Goal: Task Accomplishment & Management: Manage account settings

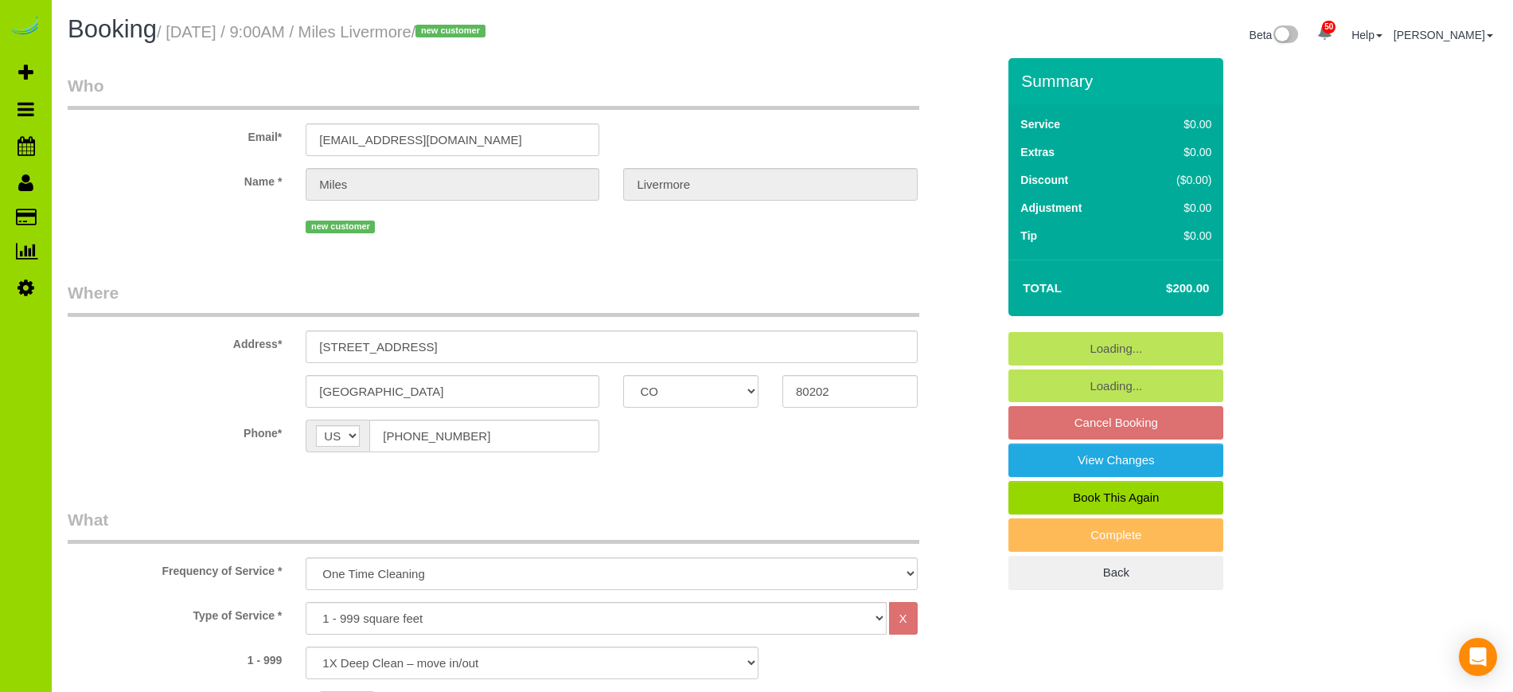
select select "CO"
select select "number:2"
select select "number:11"
select select "spot1"
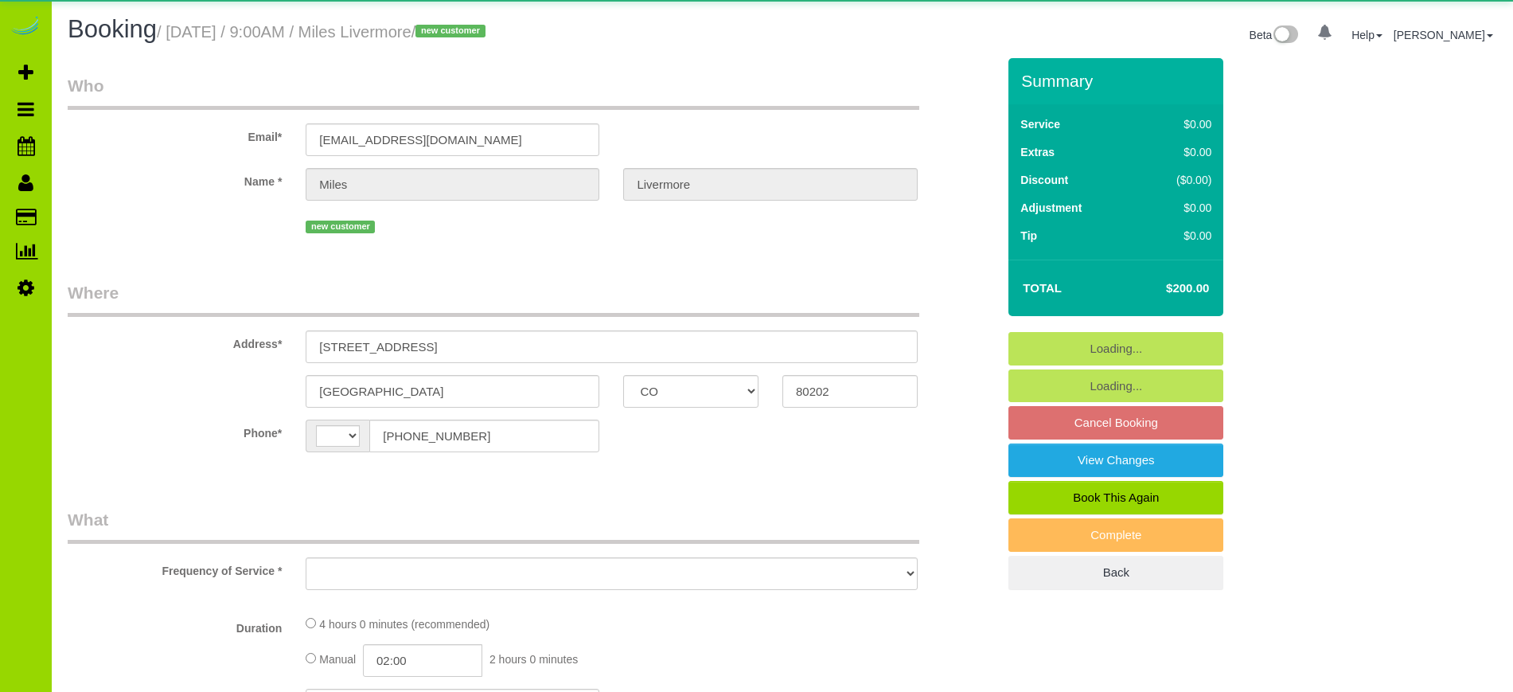
select select "CO"
select select "string:[GEOGRAPHIC_DATA]"
select select "object:1192"
select select "number:2"
select select "number:11"
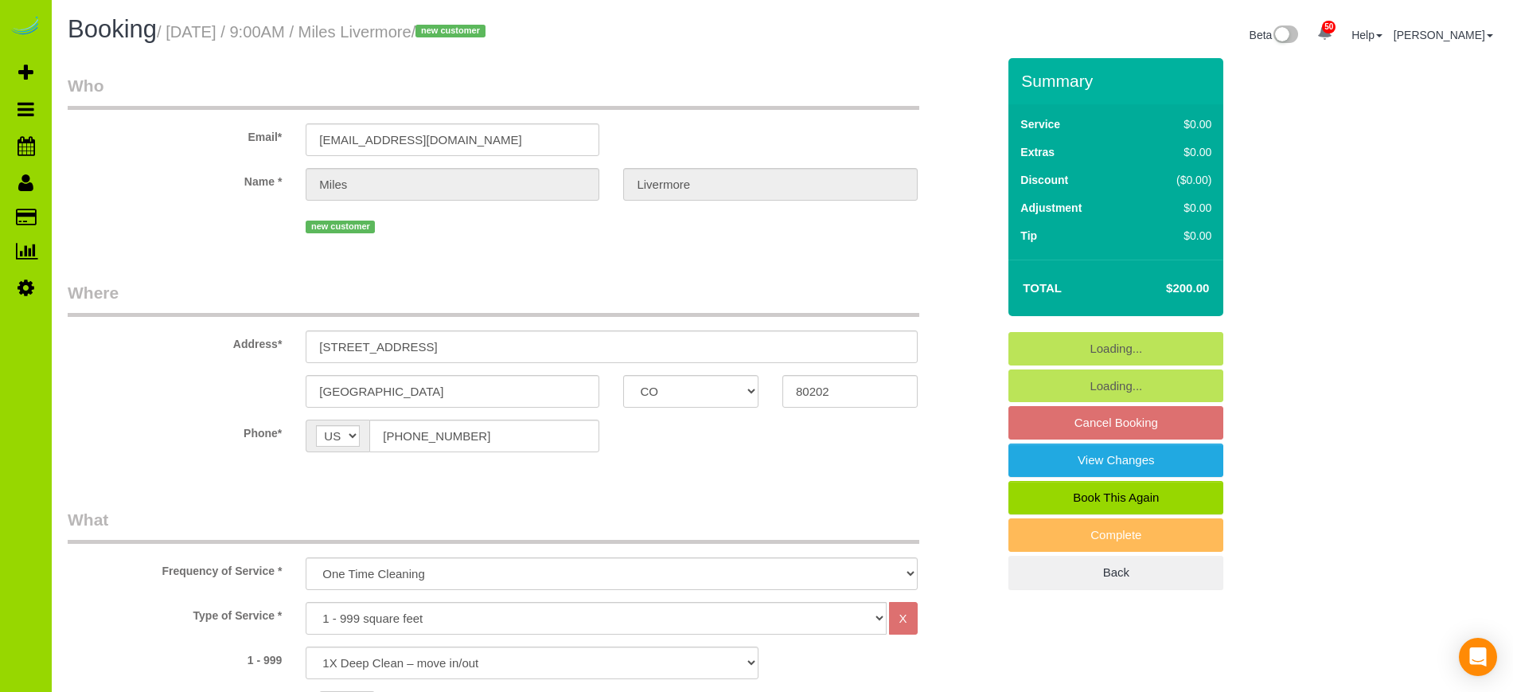
select select "spot1"
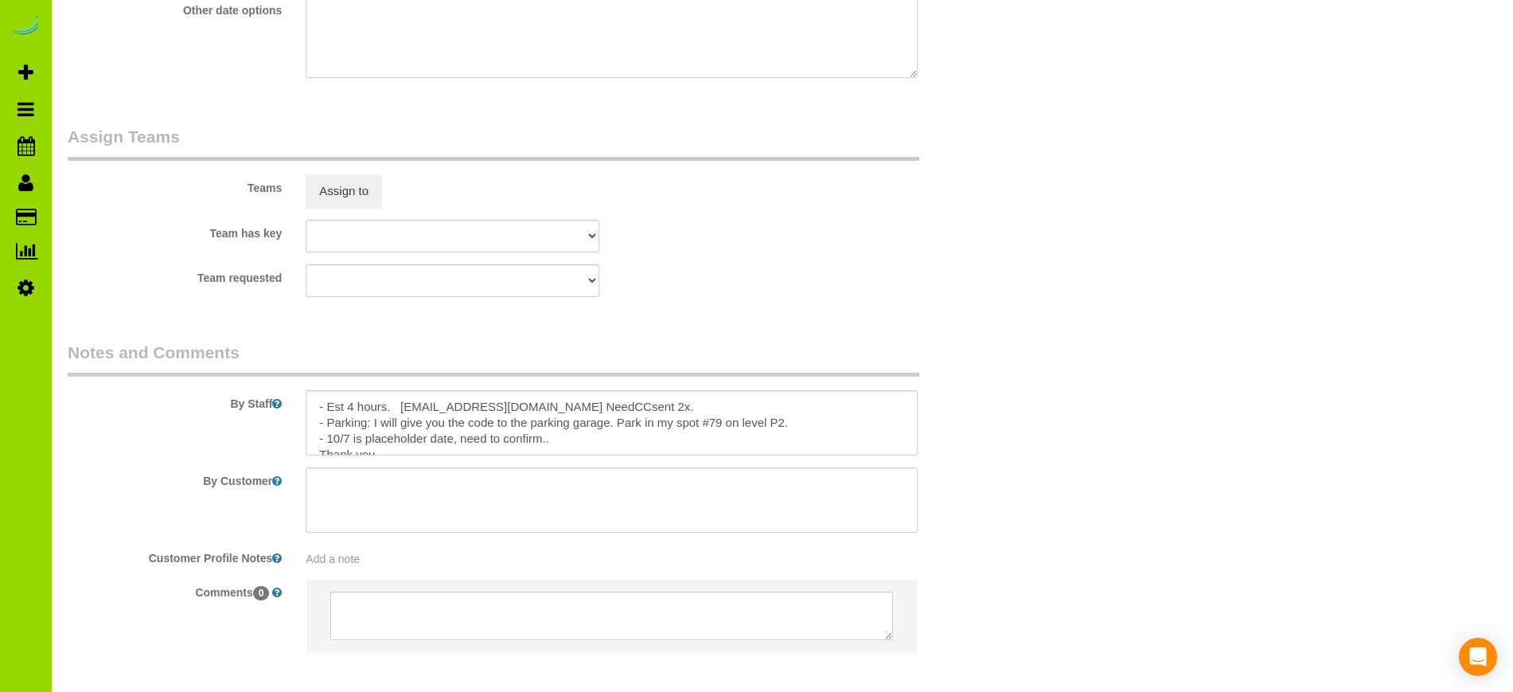
scroll to position [2254, 0]
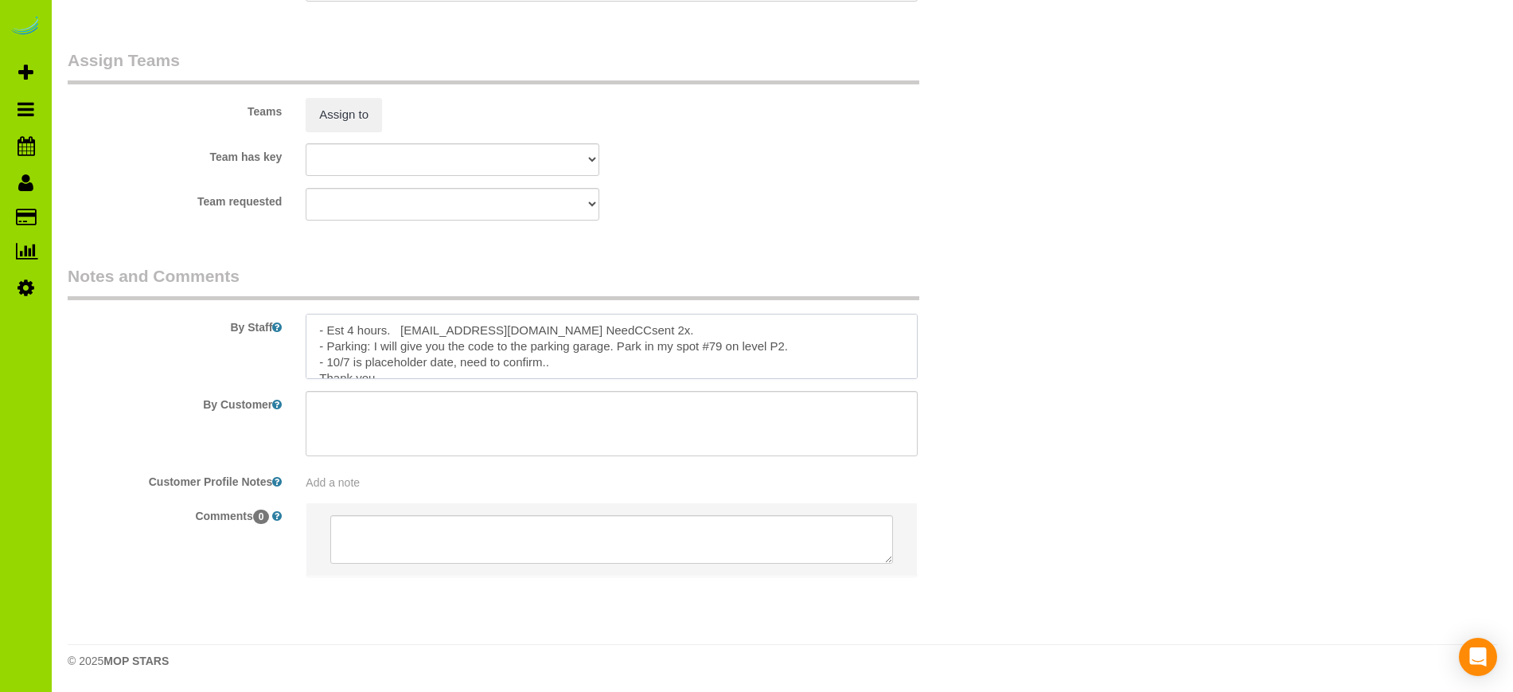
click at [798, 345] on textarea at bounding box center [611, 346] width 611 height 65
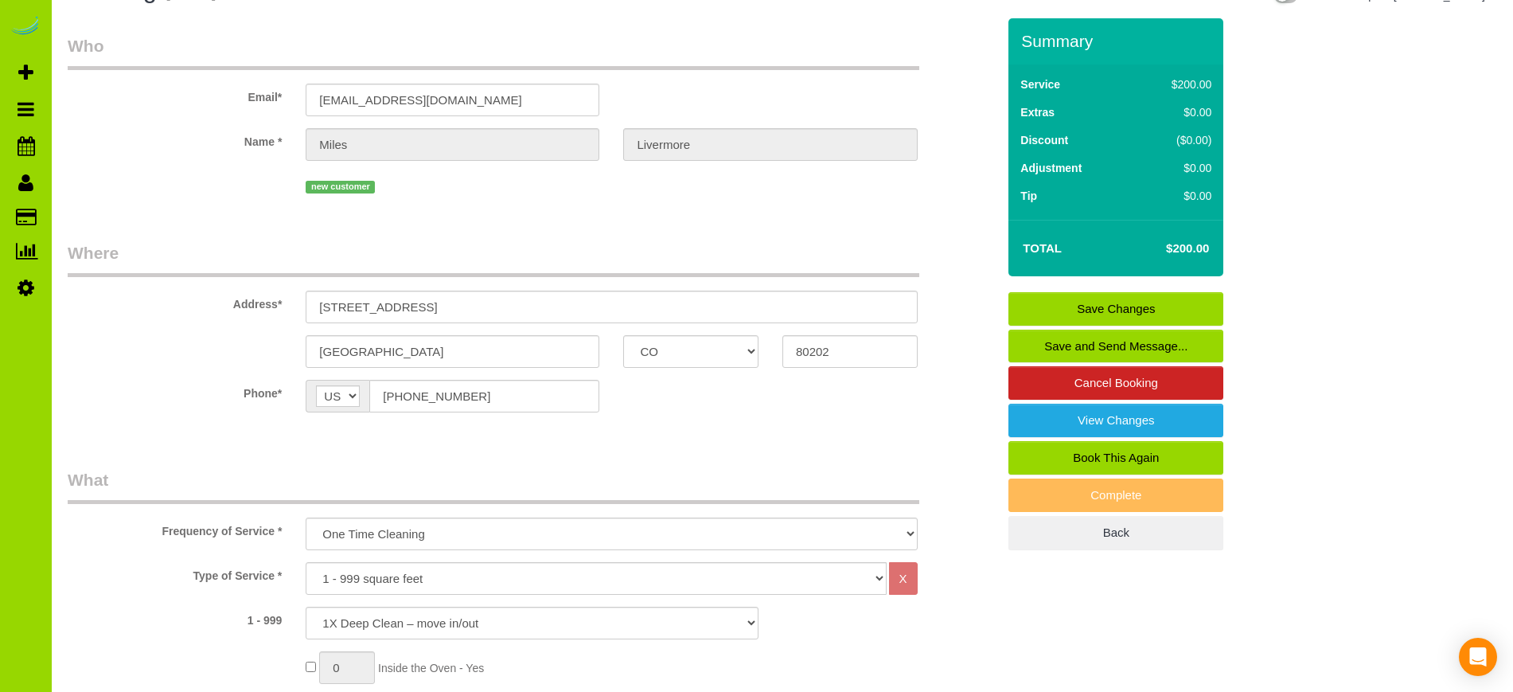
scroll to position [0, 0]
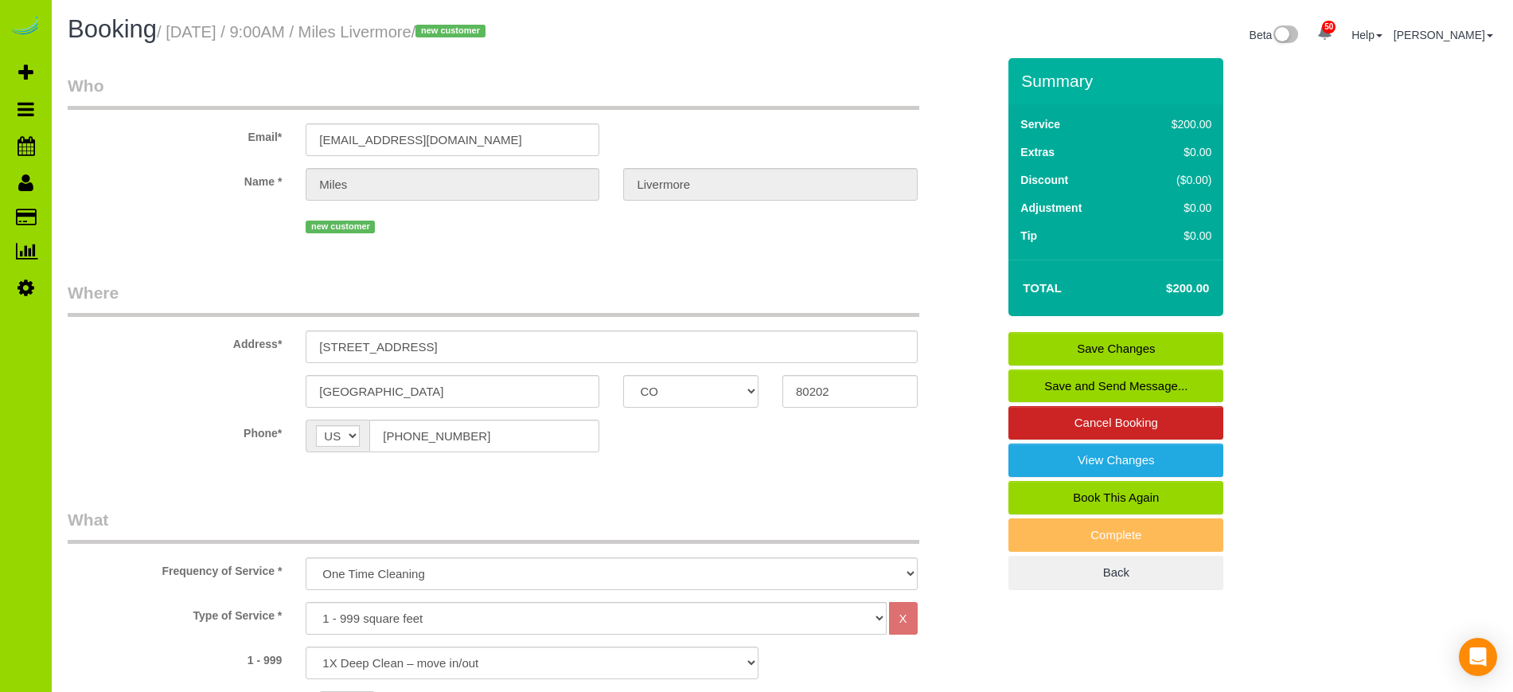
type textarea "- Est 4 hours. miles.livermore@gmail.com NeedCCsent 2x. - Parking: I will give …"
click at [509, 138] on input "[EMAIL_ADDRESS][DOMAIN_NAME]" at bounding box center [453, 139] width 294 height 33
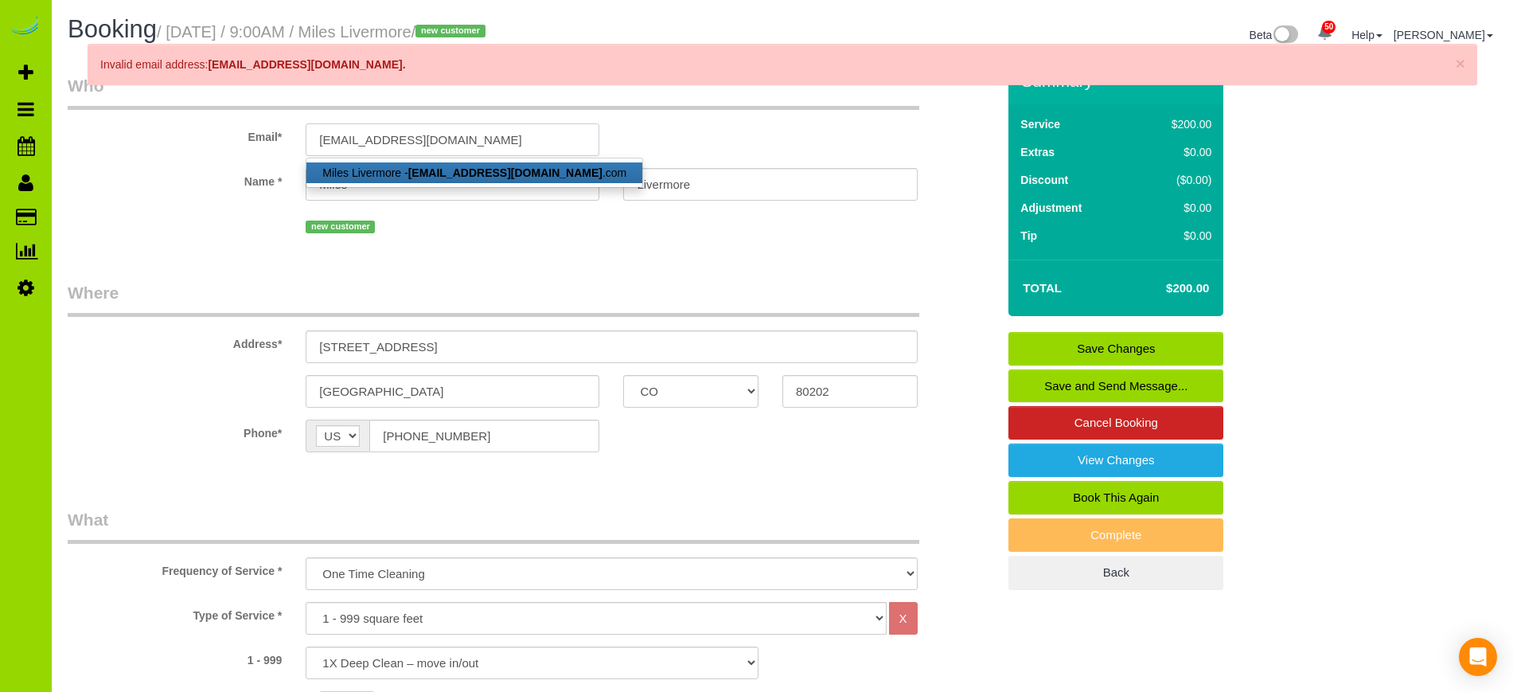
type input "miles.livermore@gmail.com"
select select "string:fspay"
click at [511, 244] on fieldset "Who Email* miles.livermore@gmail.com Miles Livermore - miles.livermore@gmail.co…" at bounding box center [532, 161] width 929 height 175
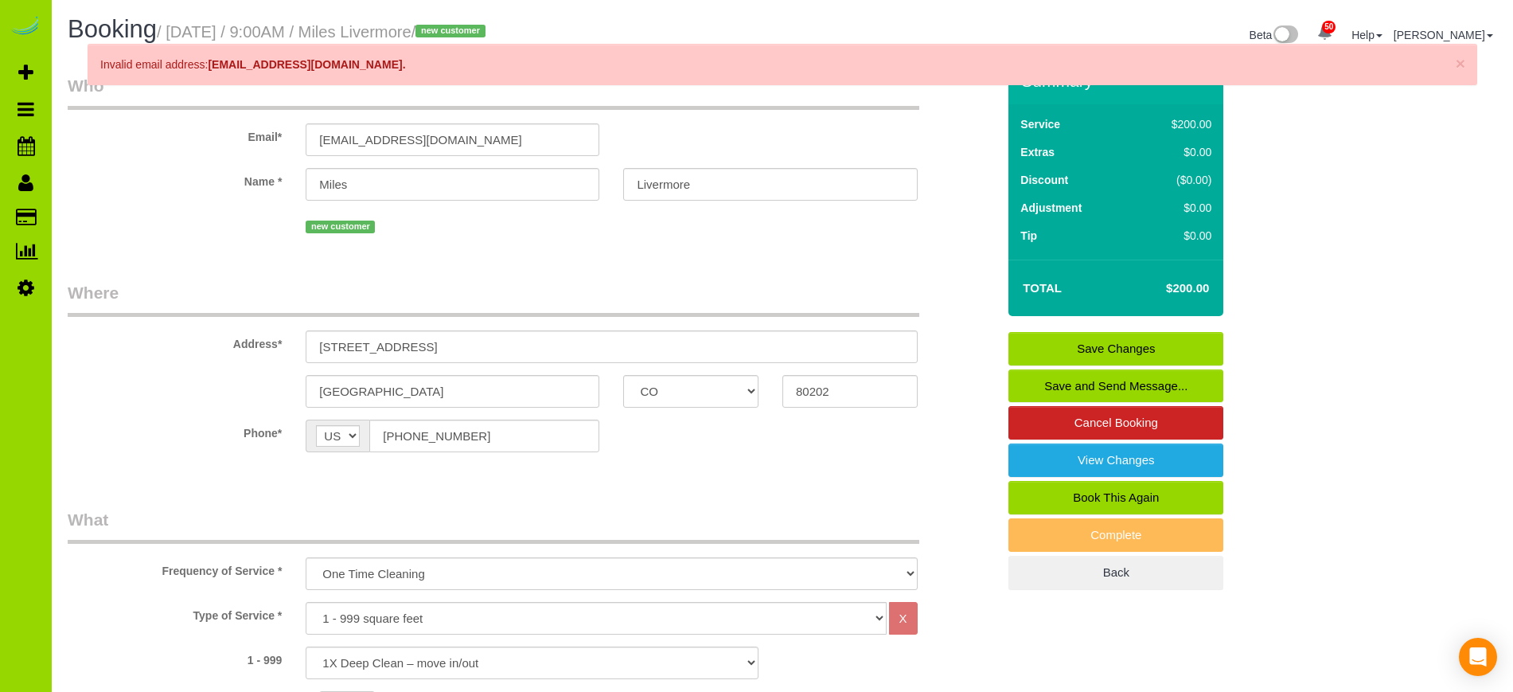
select select "spot6"
click at [1071, 355] on link "Save Changes" at bounding box center [1116, 348] width 215 height 33
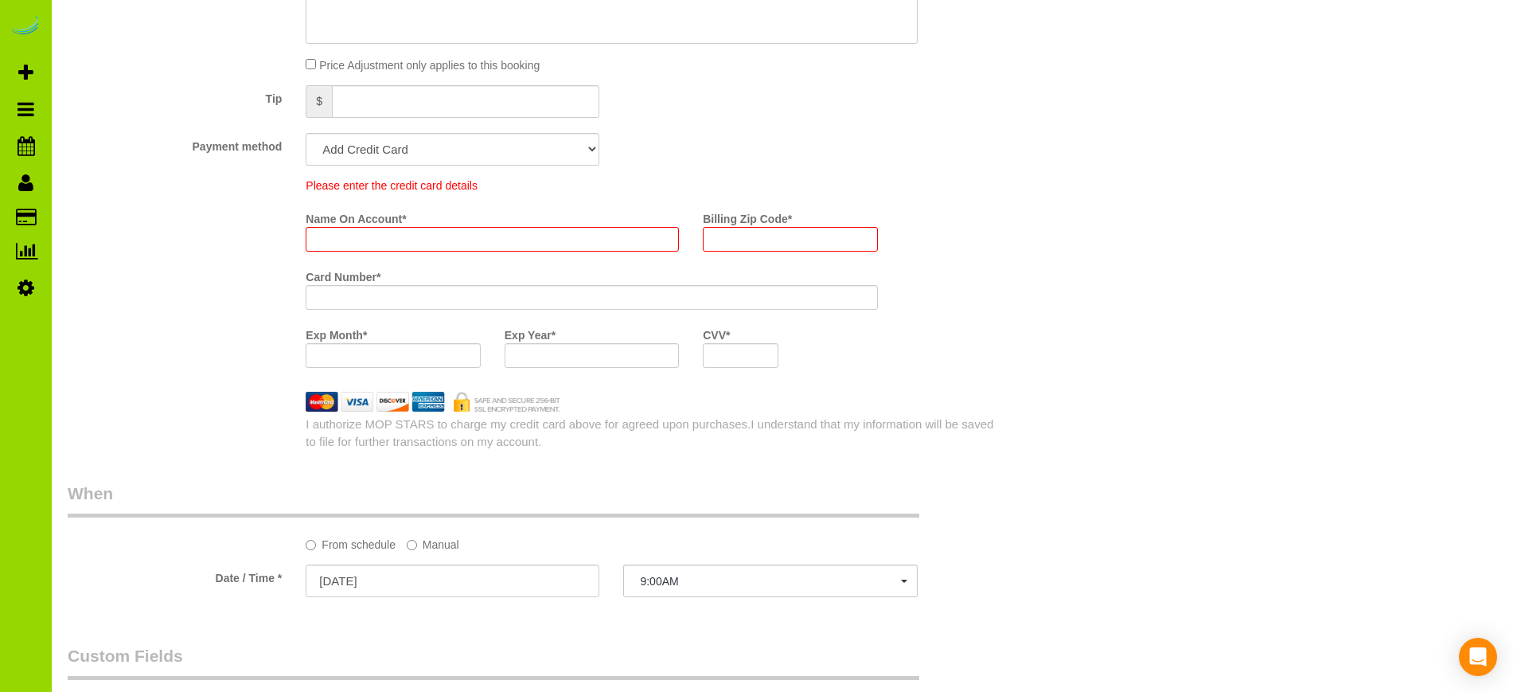
scroll to position [1122, 0]
click at [572, 161] on select "Add Credit Card Cash Check Paypal" at bounding box center [453, 152] width 294 height 33
select select "string:cash"
click at [306, 136] on select "Add Credit Card Cash Check Paypal" at bounding box center [453, 152] width 294 height 33
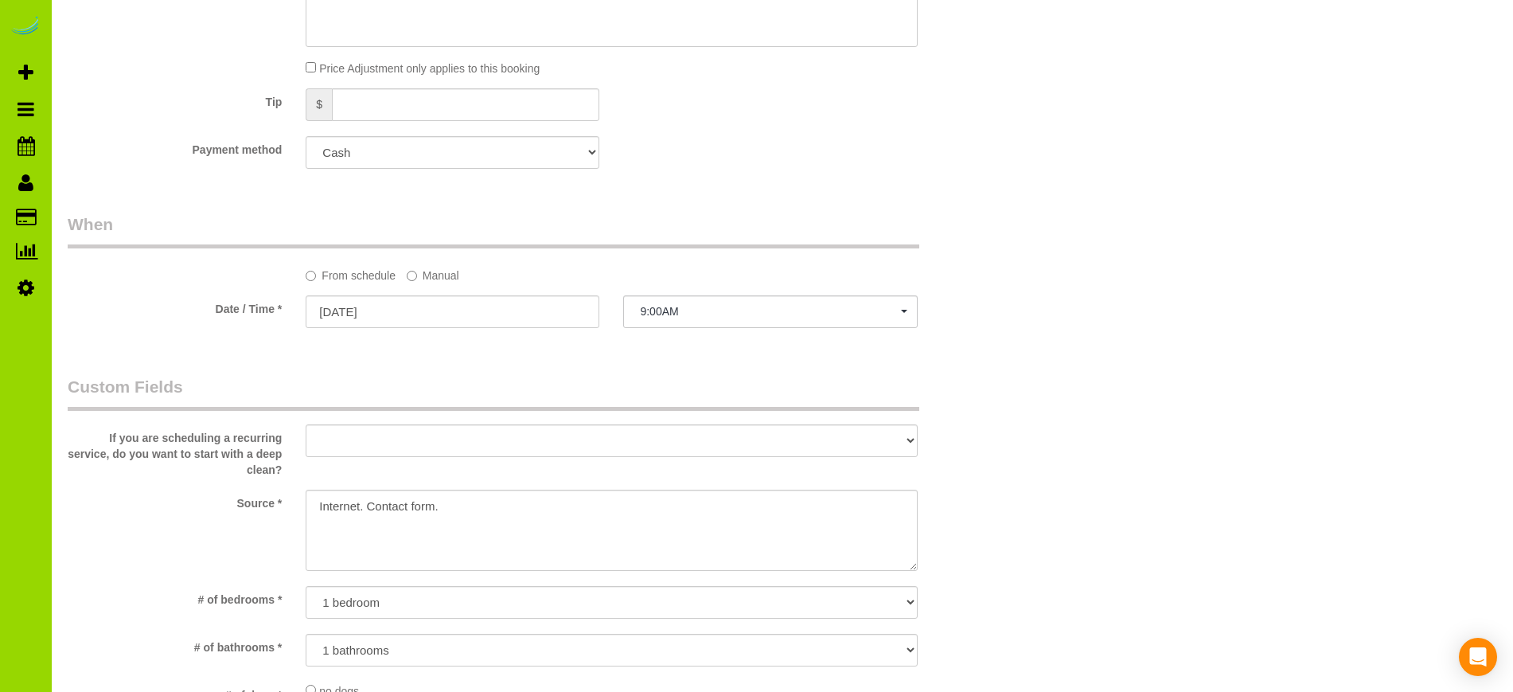
click at [1114, 428] on div "Who Email* miles.livermore@gmail.com Name * Miles Livermore new customer Where …" at bounding box center [783, 392] width 1430 height 2799
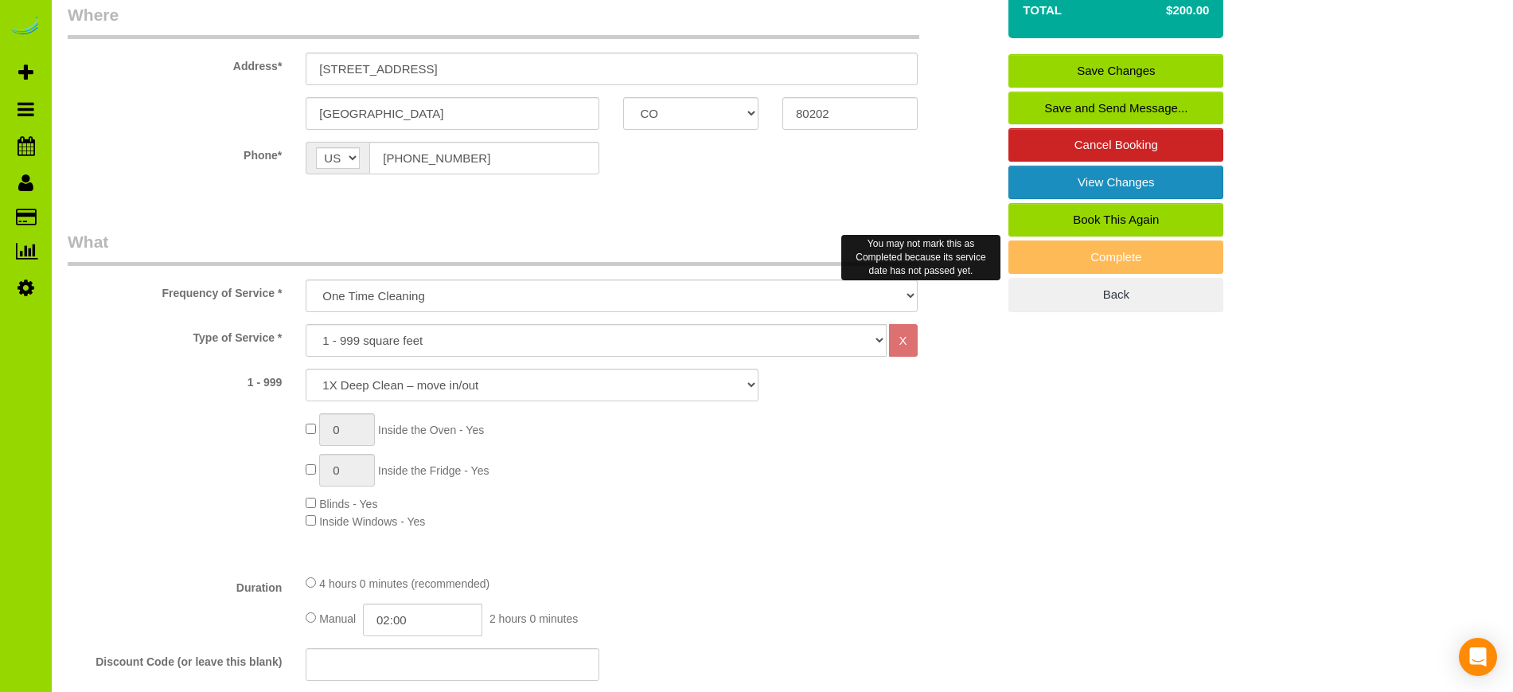
scroll to position [334, 0]
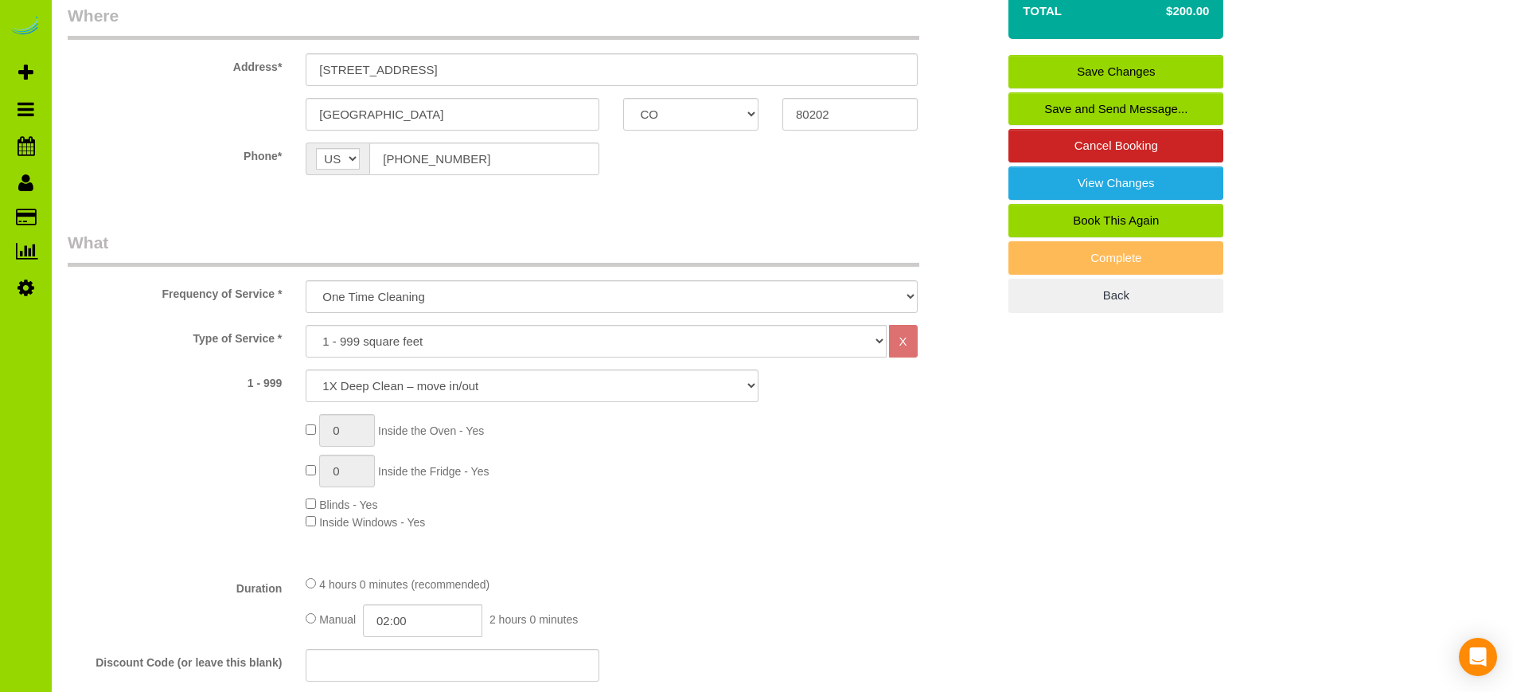
click at [1165, 64] on link "Save Changes" at bounding box center [1116, 71] width 215 height 33
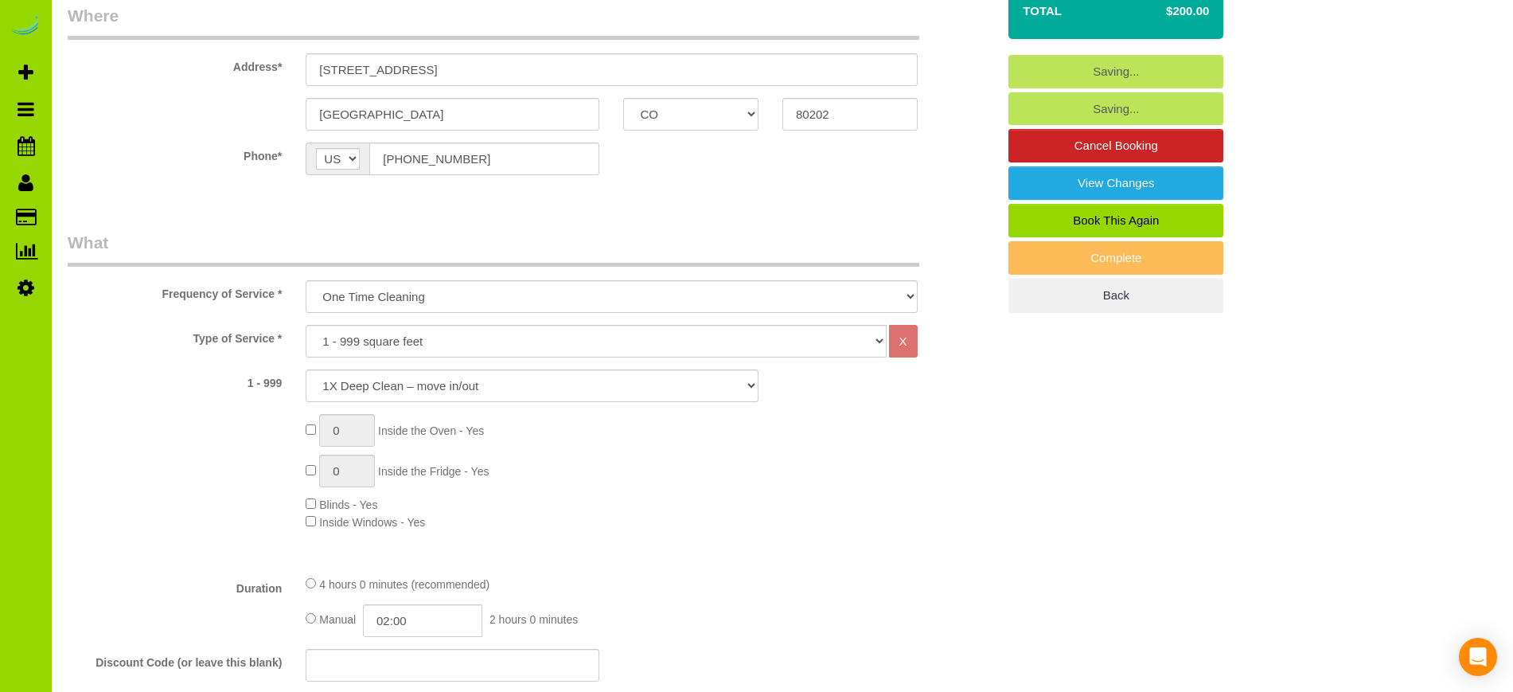
scroll to position [277, 0]
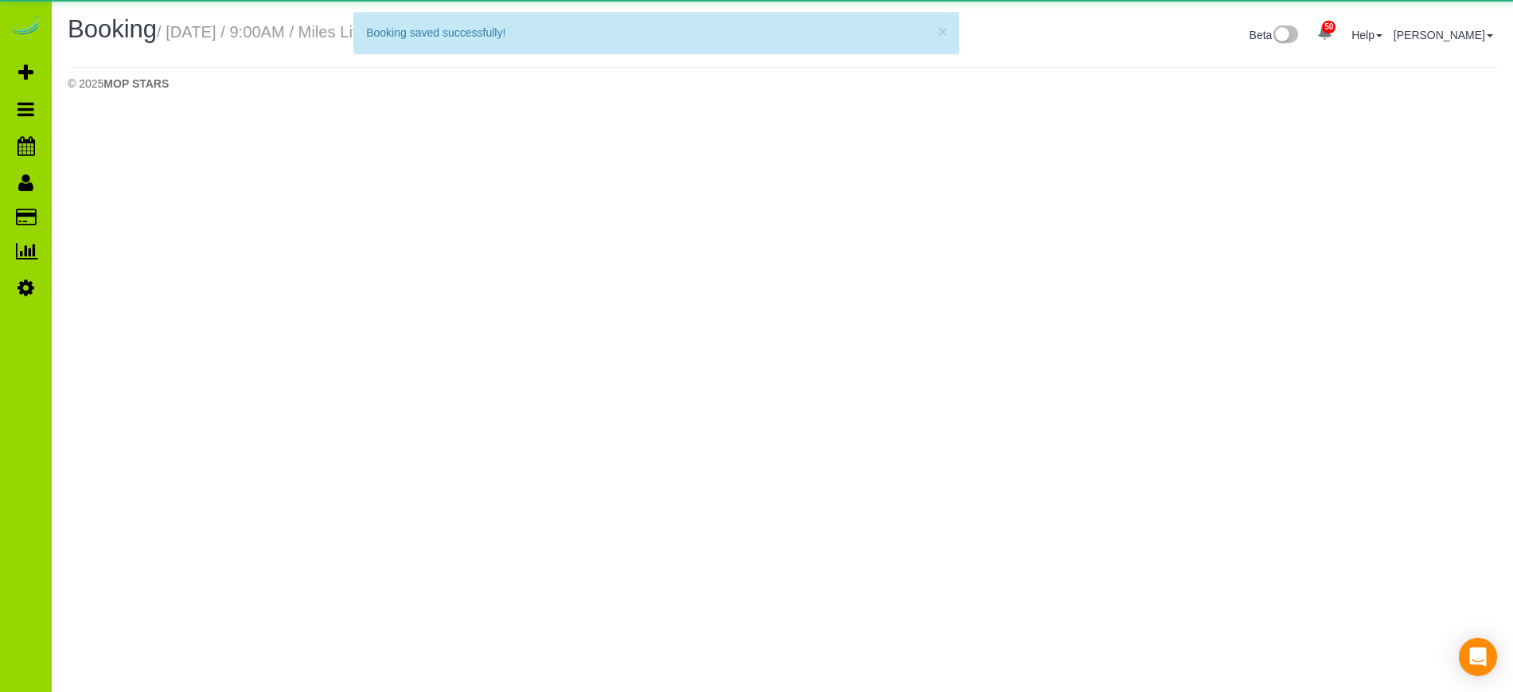
select select "CO"
select select "number:2"
select select "number:11"
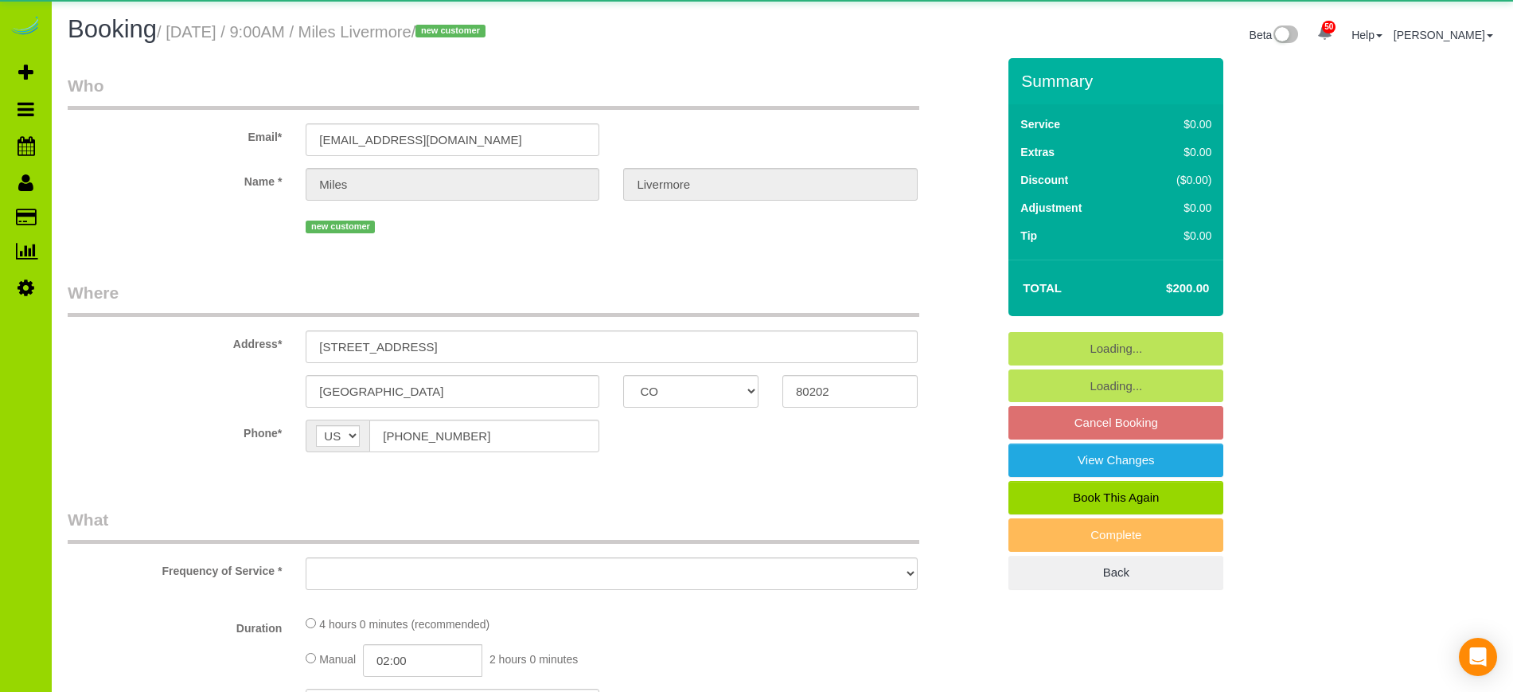
select select "object:2477"
select select "spot11"
select select "object:2516"
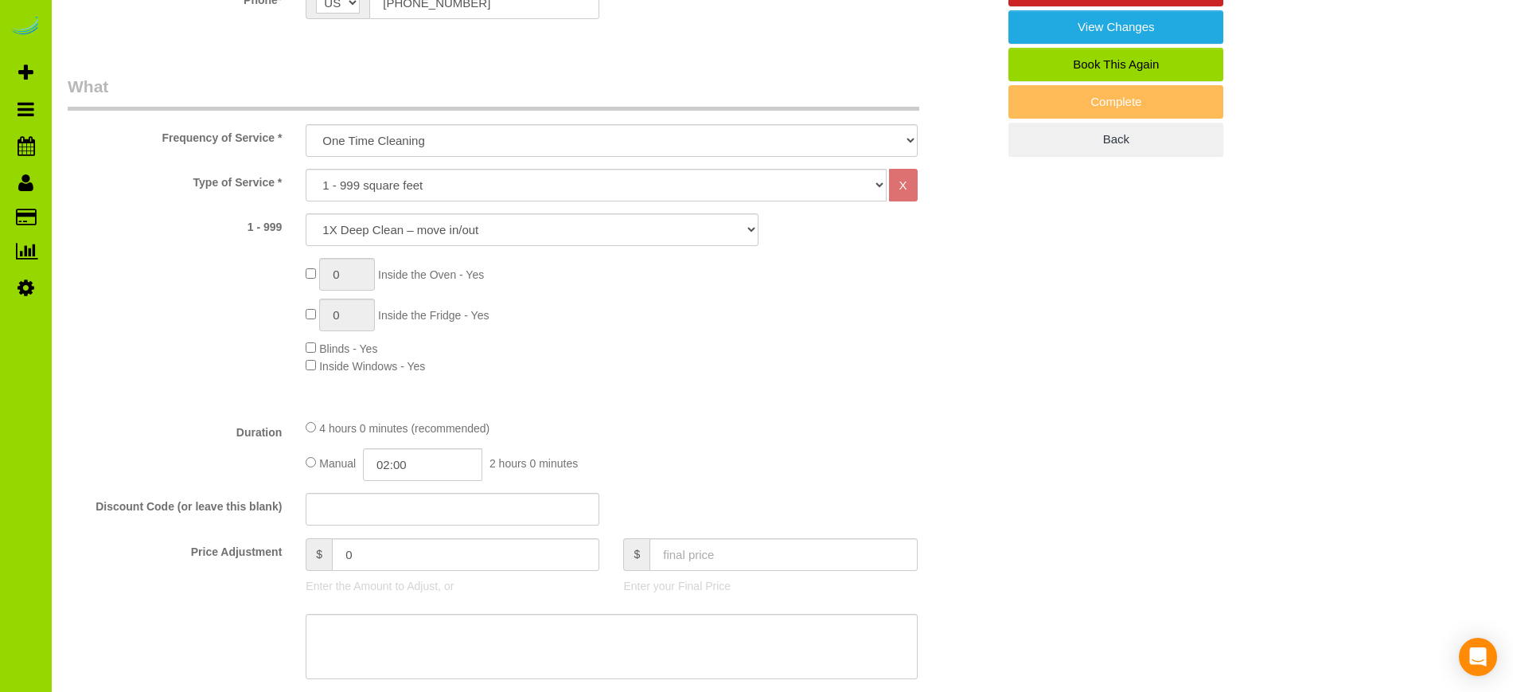
scroll to position [427, 0]
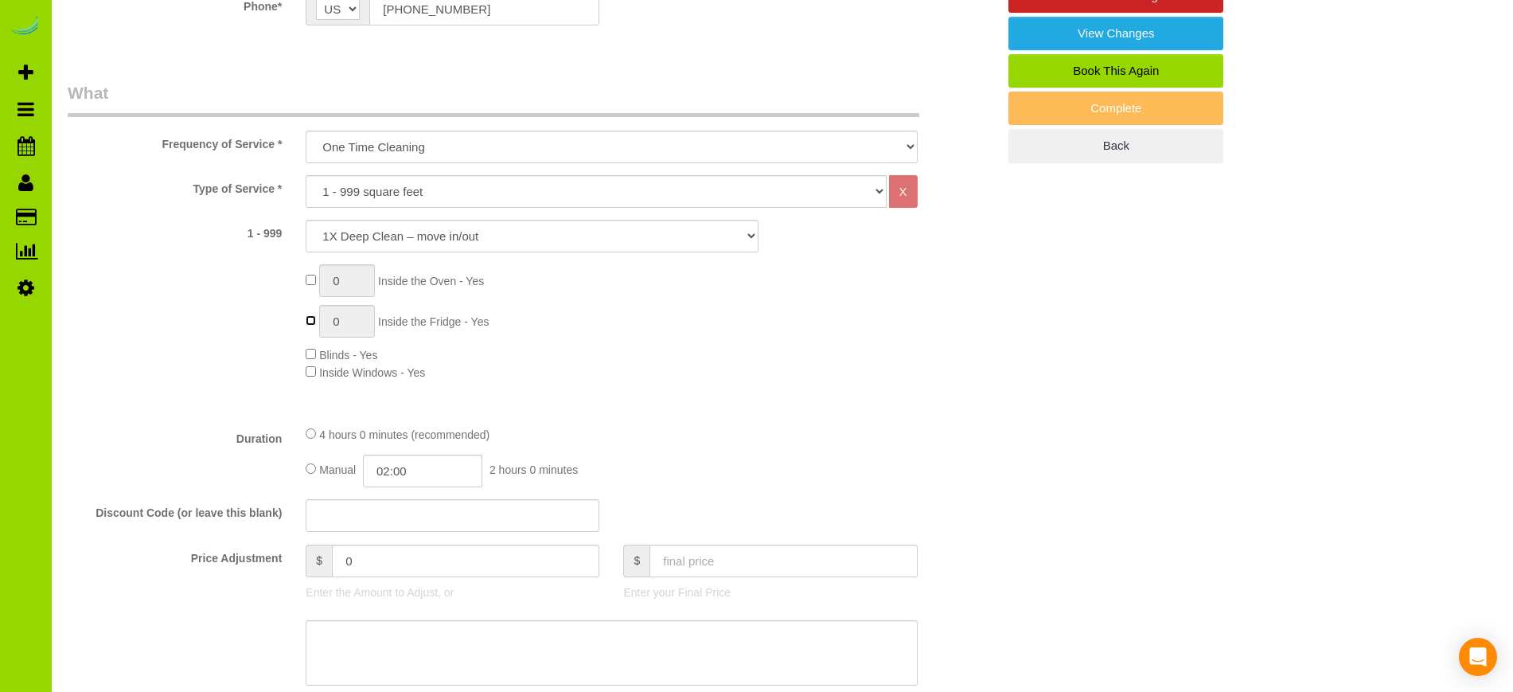
type input "1"
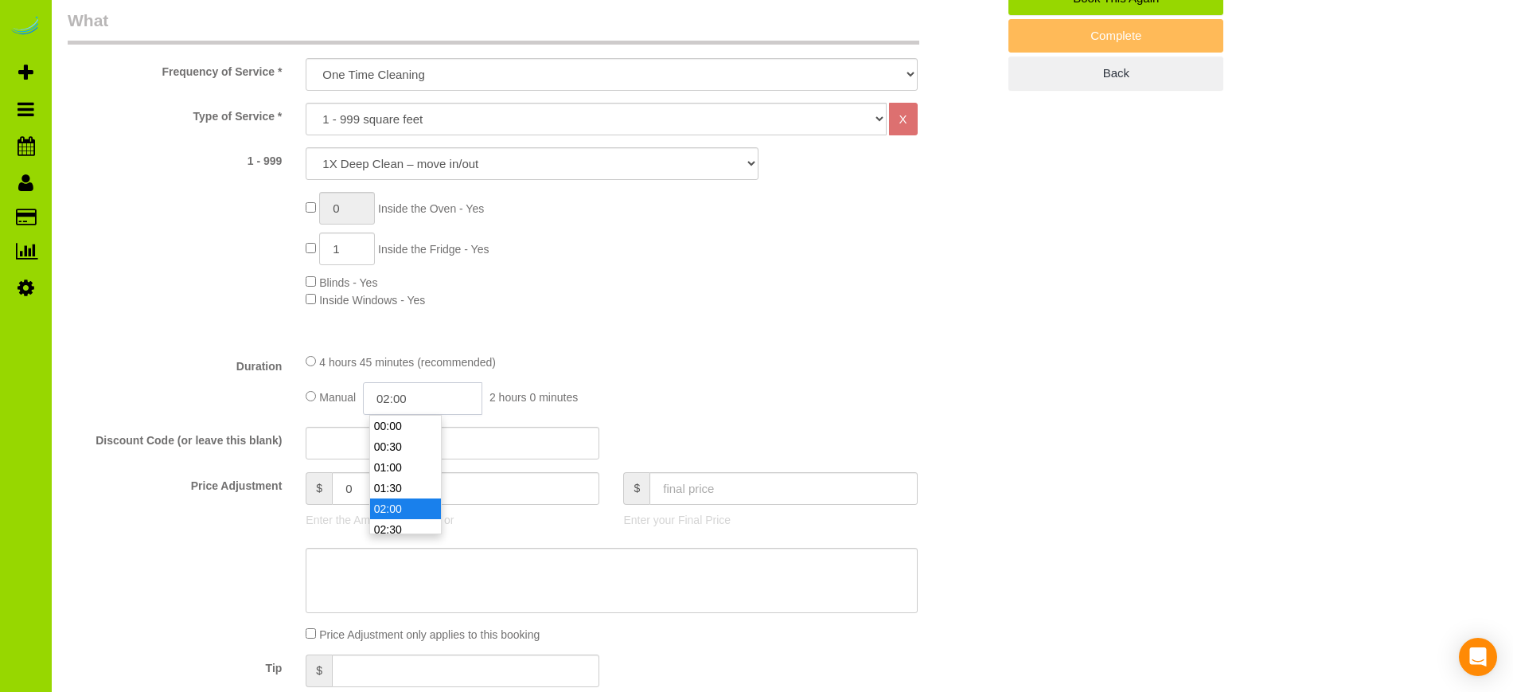
scroll to position [62, 0]
click at [423, 392] on input "02:00" at bounding box center [422, 398] width 119 height 33
type input "02:30"
click at [404, 467] on li "02:30" at bounding box center [405, 467] width 71 height 21
select select "spot16"
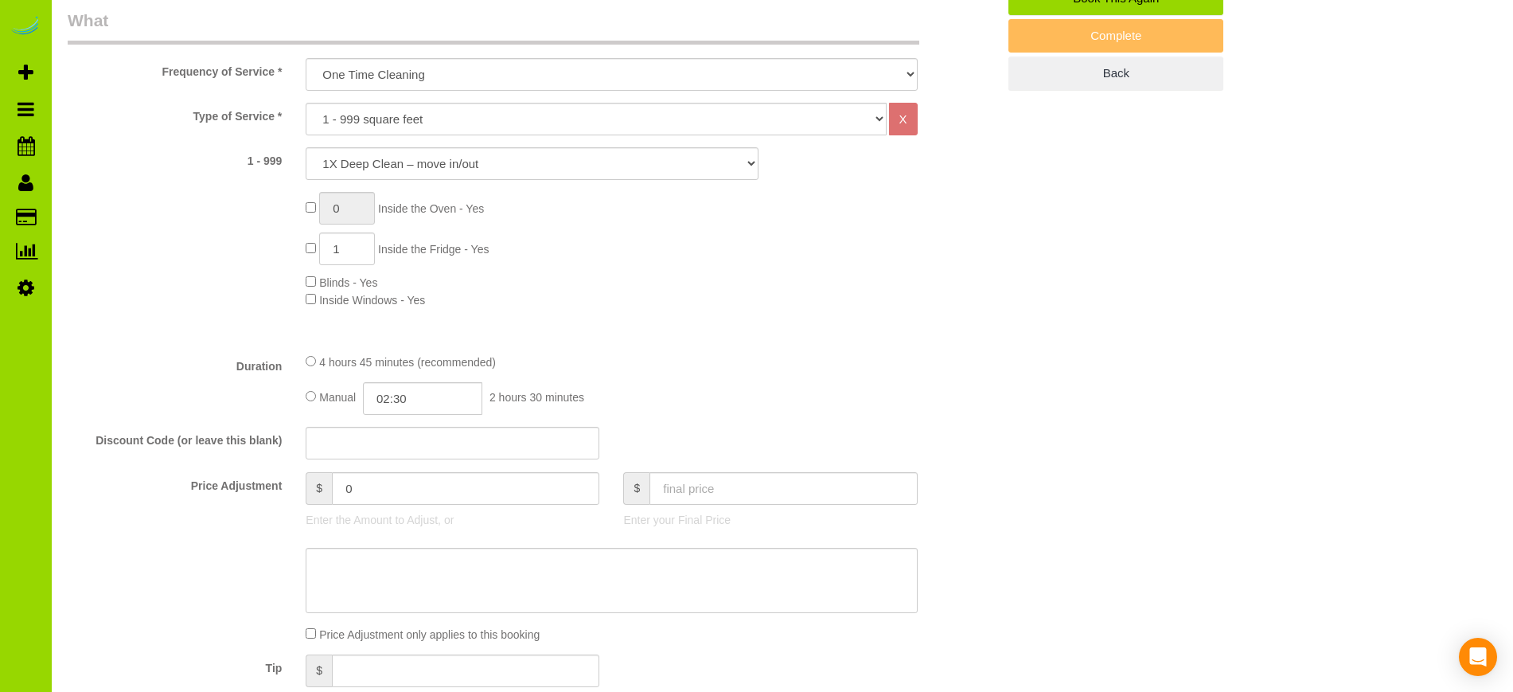
click at [810, 373] on div "4 hours 45 minutes (recommended) Manual 02:30 2 hours 30 minutes" at bounding box center [611, 384] width 635 height 62
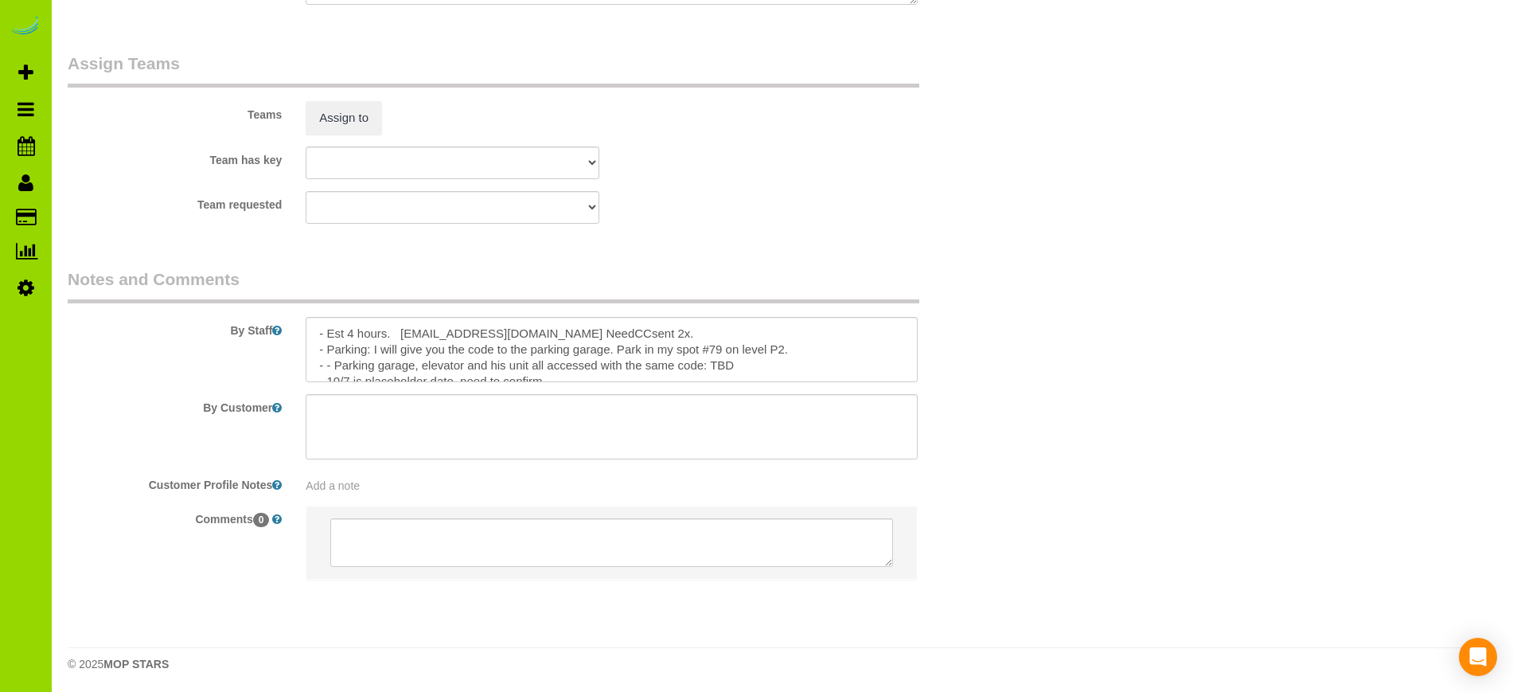
scroll to position [2254, 0]
click at [350, 327] on textarea at bounding box center [611, 346] width 611 height 65
click at [158, 424] on div "By Customer" at bounding box center [532, 423] width 953 height 65
click at [164, 538] on div "Comments 0" at bounding box center [532, 547] width 953 height 91
click at [326, 361] on textarea at bounding box center [611, 346] width 611 height 65
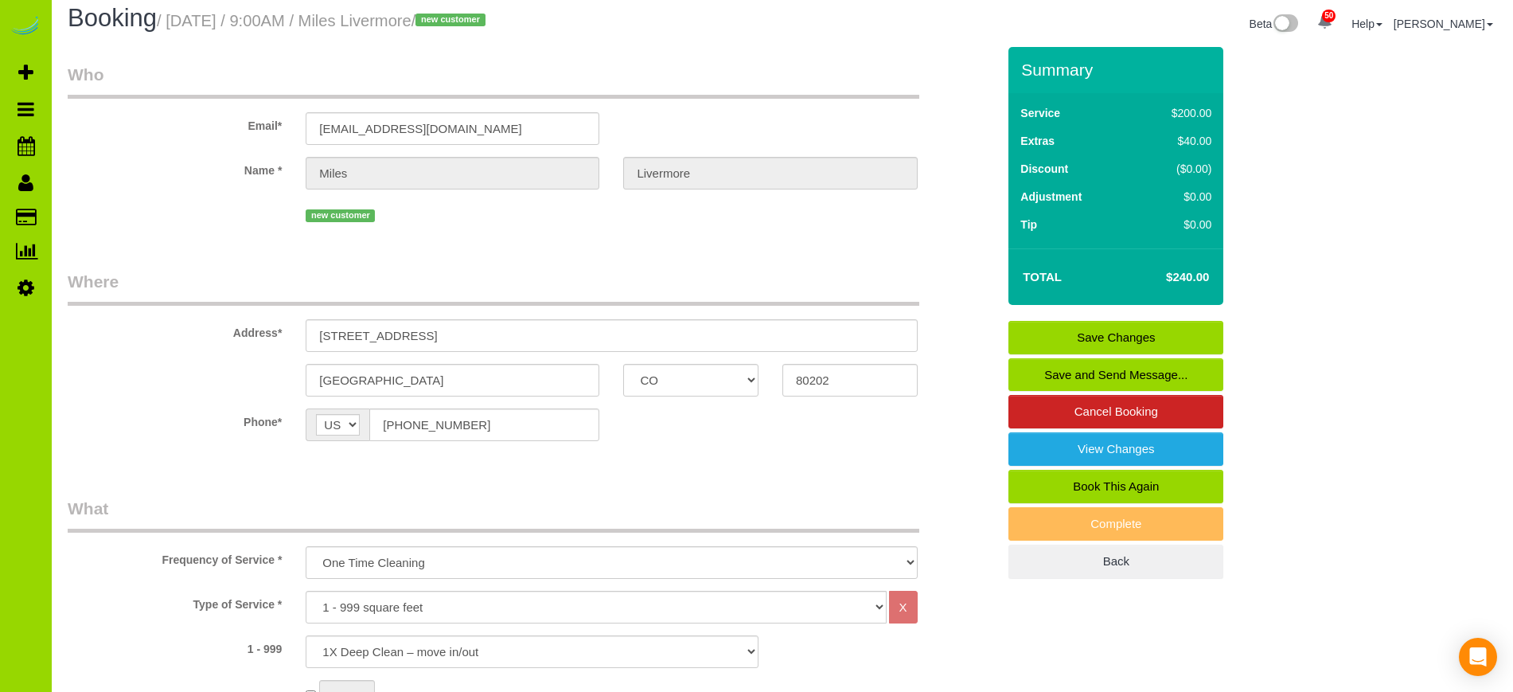
scroll to position [0, 0]
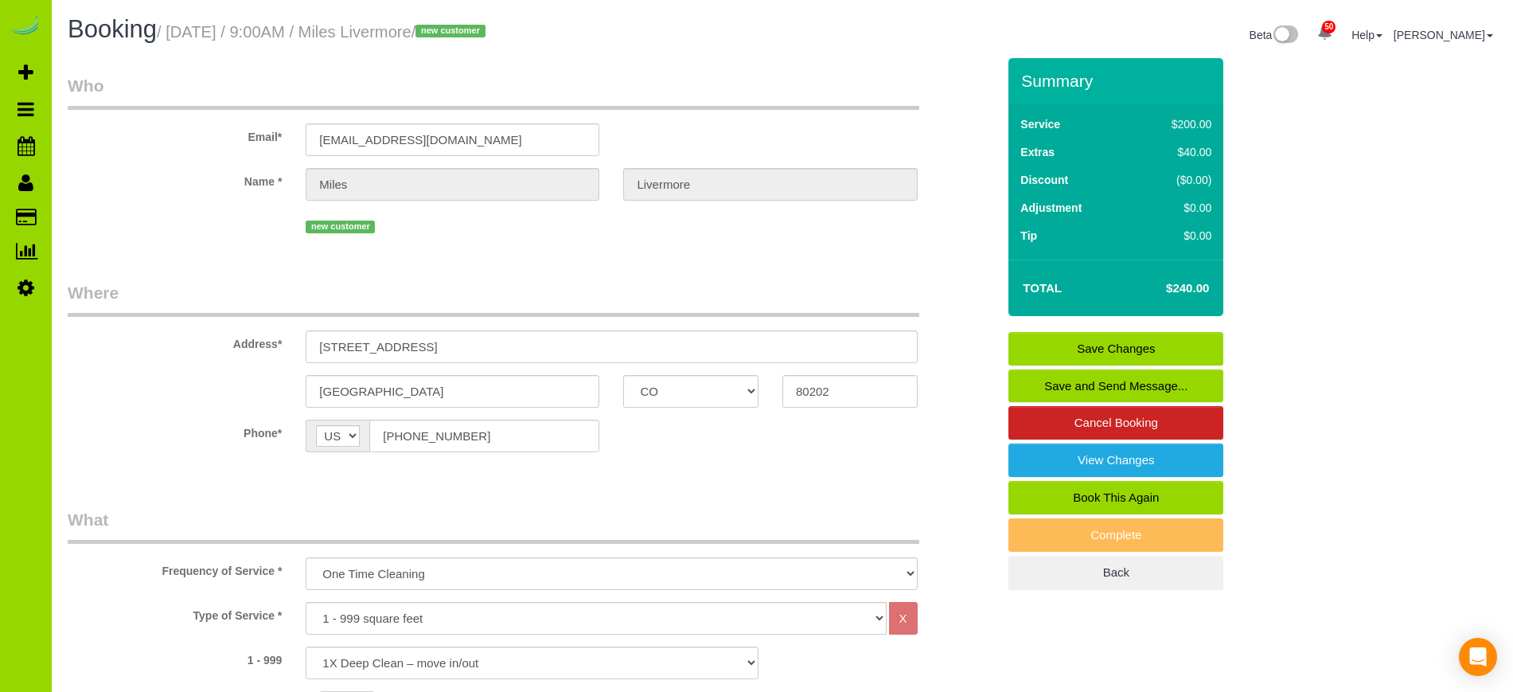
type textarea "- Est 5 hours. miles.livermore@gmail.com NeedCCsent 2x. - Parking: I will give …"
click at [791, 462] on sui-booking-location "Phone* AF AL DZ AD AO AI AQ AG AR AM AW AU AT AZ BS BH BD BB BY BE BZ BJ BM BT …" at bounding box center [532, 441] width 929 height 45
click at [1100, 353] on link "Save Changes" at bounding box center [1116, 348] width 215 height 33
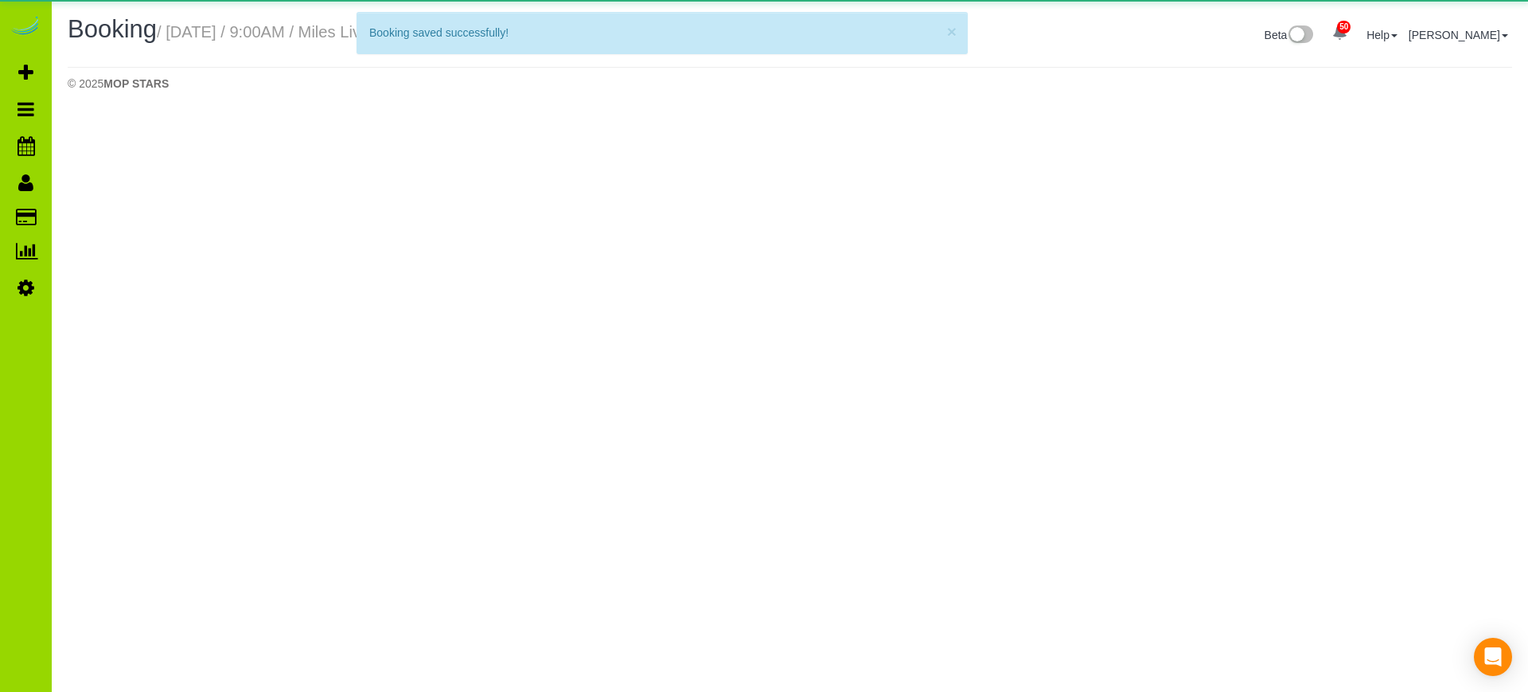
select select "CO"
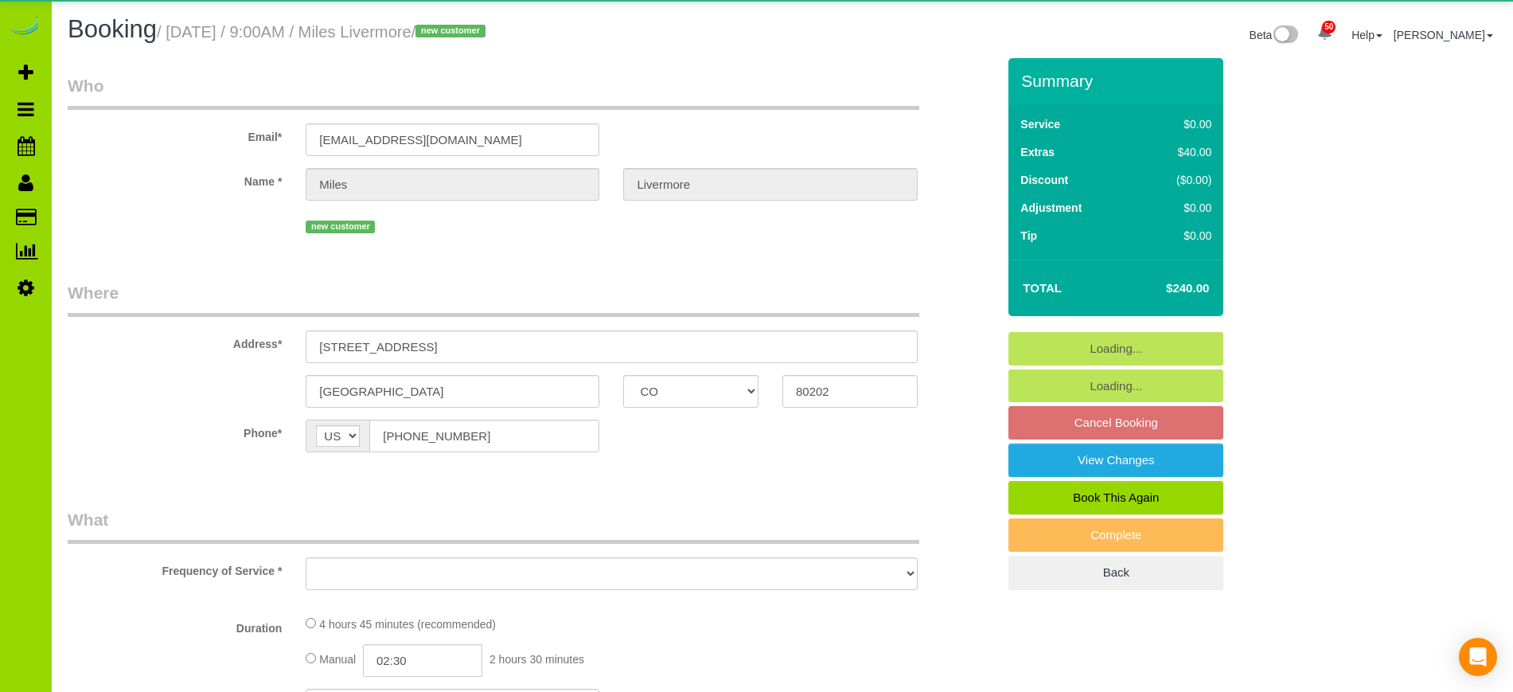
select select "number:2"
select select "number:11"
select select "object:3657"
select select "spot21"
select select "object:3767"
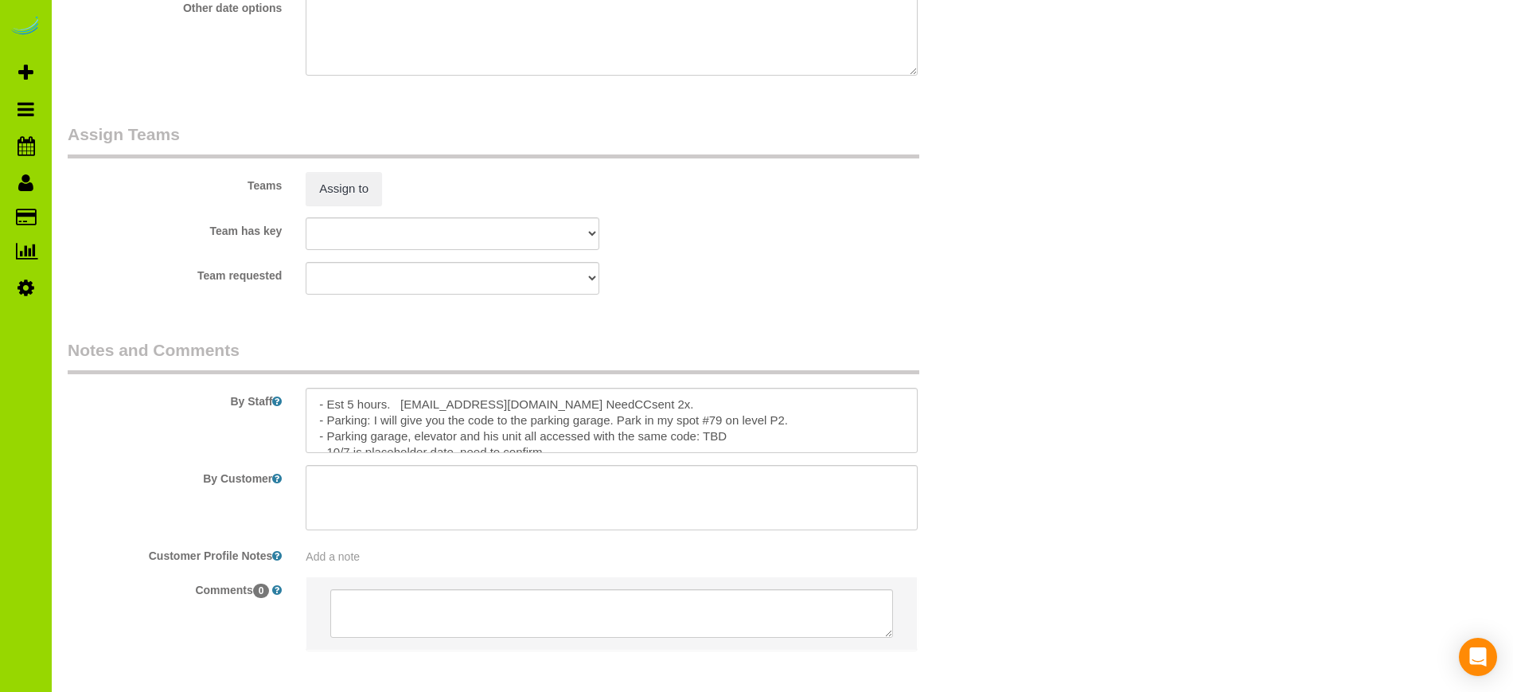
scroll to position [2183, 0]
click at [463, 419] on textarea at bounding box center [611, 417] width 611 height 65
click at [775, 416] on textarea at bounding box center [611, 417] width 611 height 65
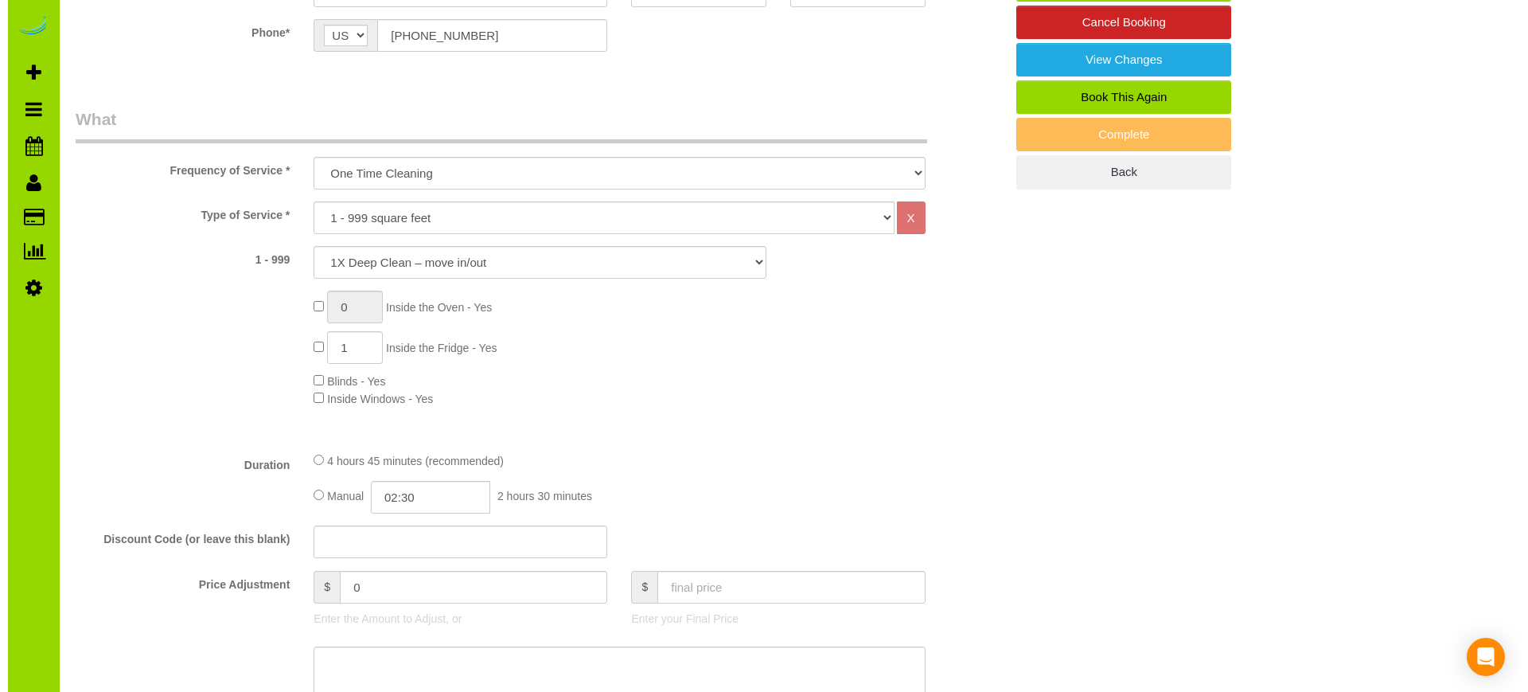
scroll to position [0, 0]
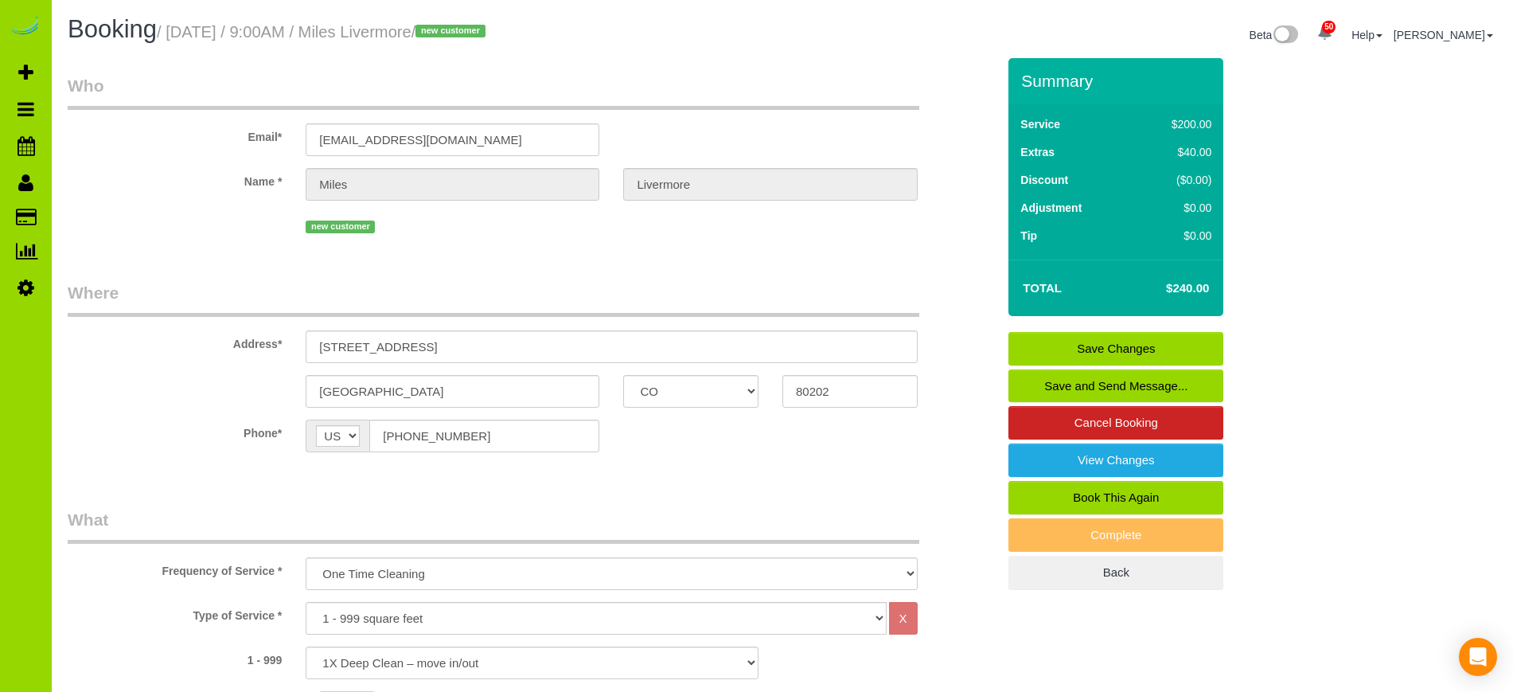
type textarea "- Est 5 hours. miles.livermore@gmail.com NeedCCsent 2x. - Parking: Will have a …"
click at [1102, 341] on link "Save Changes" at bounding box center [1116, 348] width 215 height 33
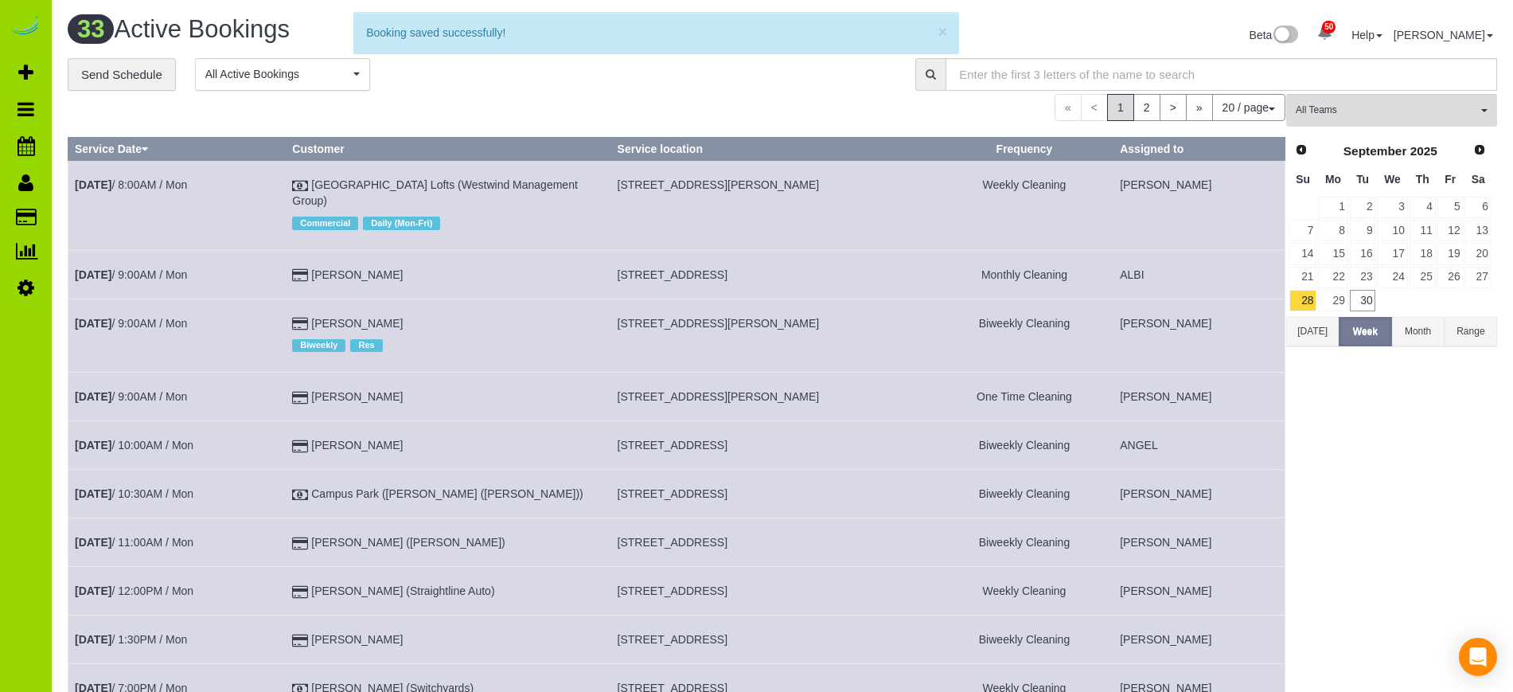
click at [496, 97] on div "« < 1 2 > » 20 / page 10 / page 20 / page 30 / page 40 / page 50 / page 100 / p…" at bounding box center [677, 107] width 1218 height 27
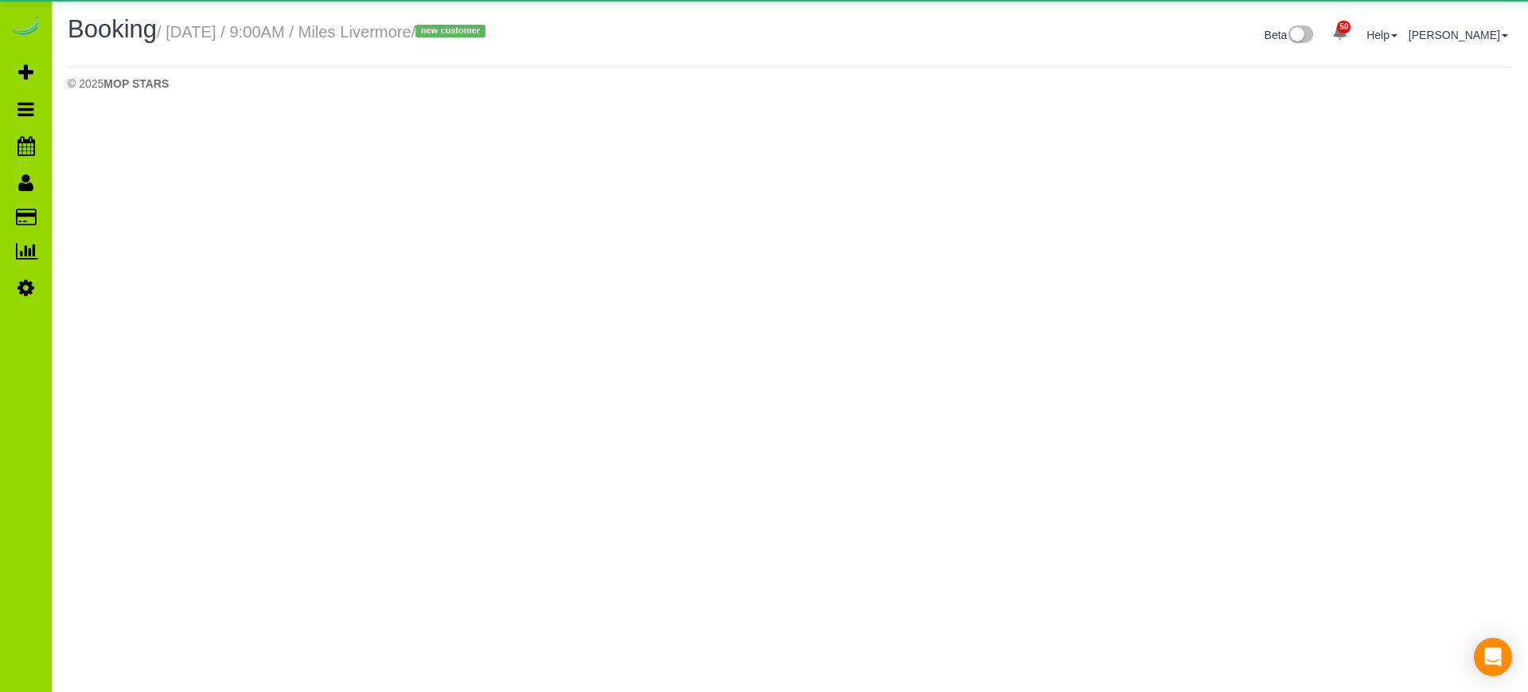
select select "CO"
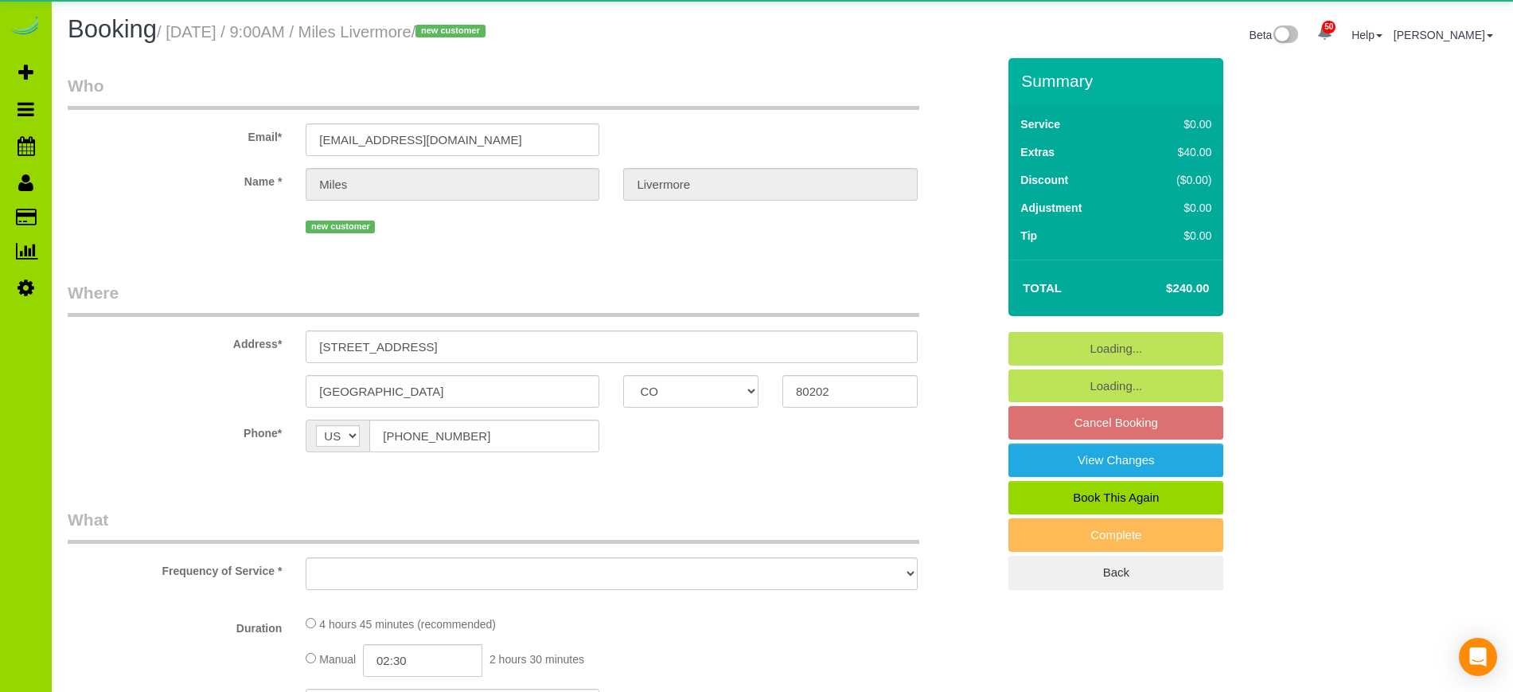
select select "object:4837"
select select "number:2"
select select "number:11"
select select "object:4947"
select select "spot26"
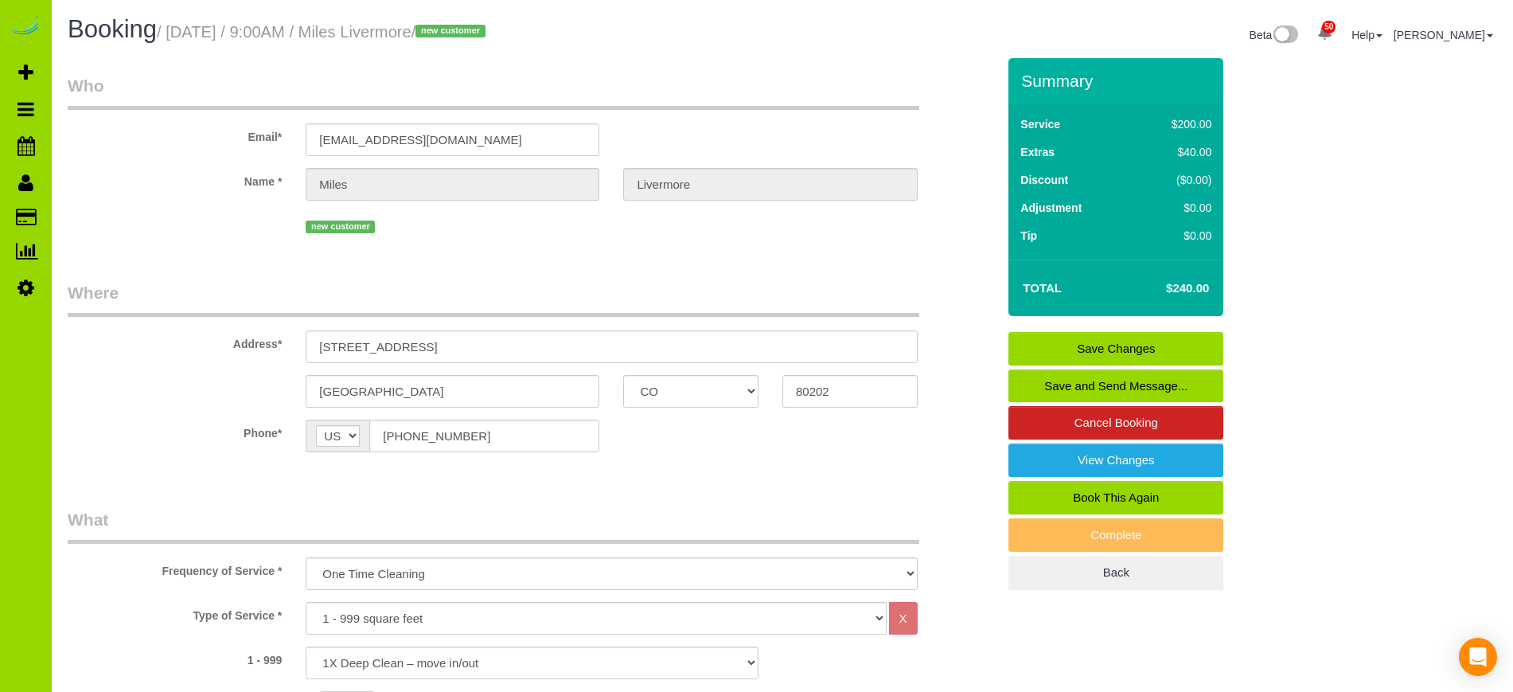
click at [1127, 384] on link "Save and Send Message..." at bounding box center [1116, 385] width 215 height 33
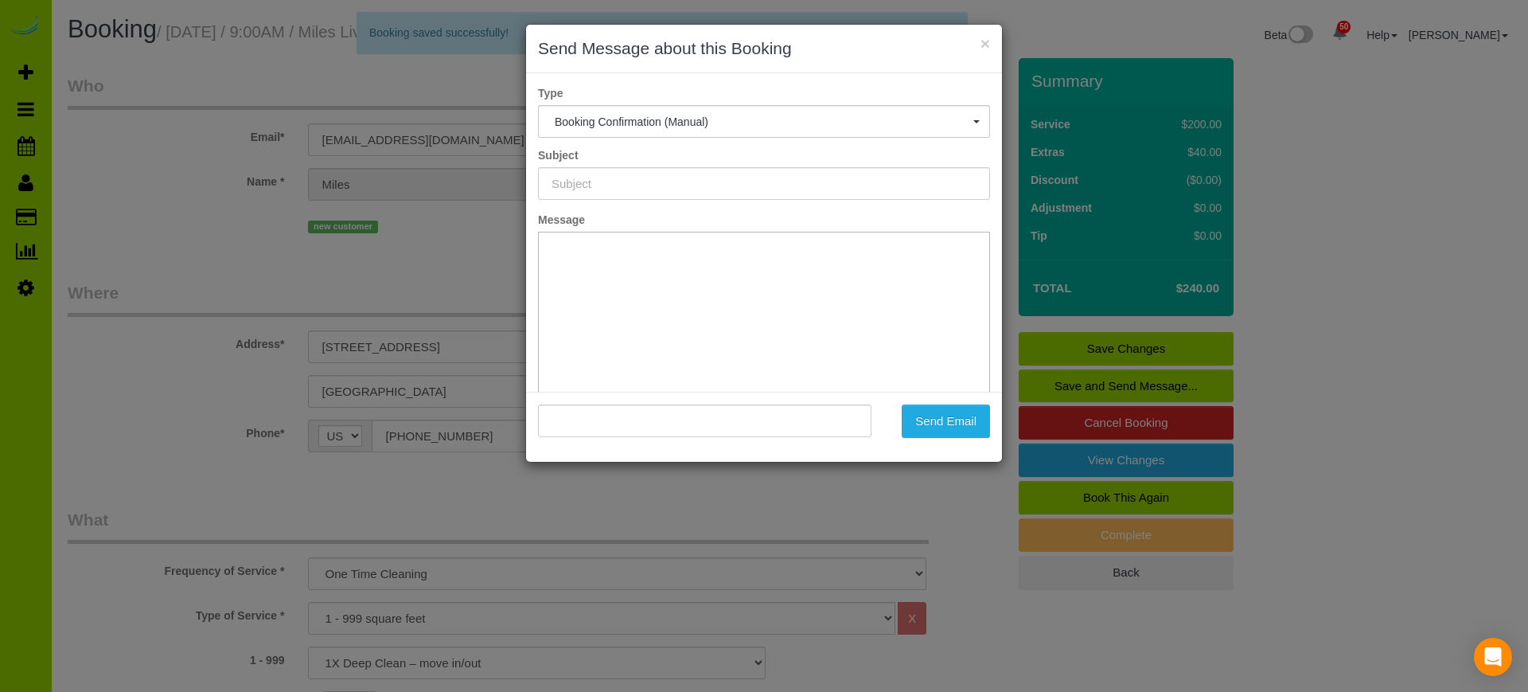
type input "Booking Confirmed - Please add your credit card"
type input ""Miles Livermore" <miles.livermore@gmail.com>"
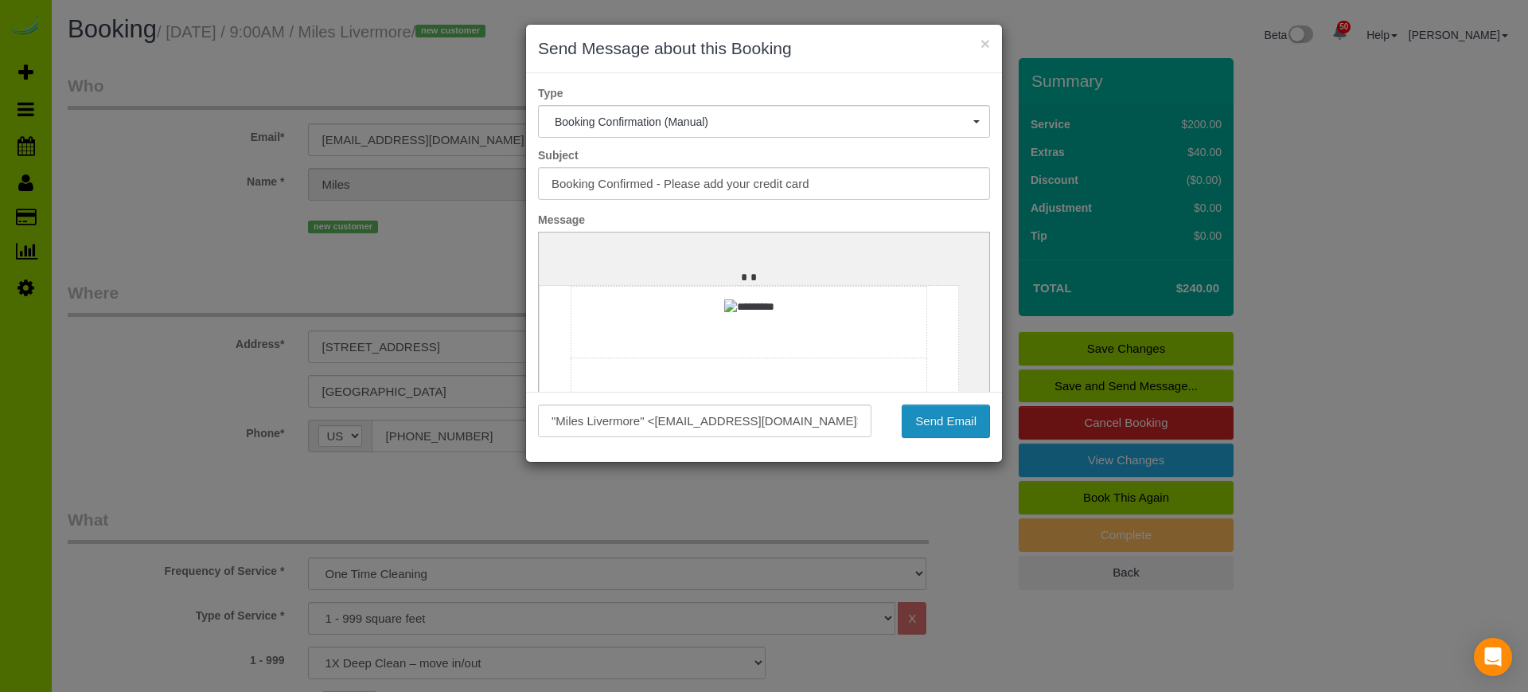
click at [946, 421] on button "Send Email" at bounding box center [946, 420] width 88 height 33
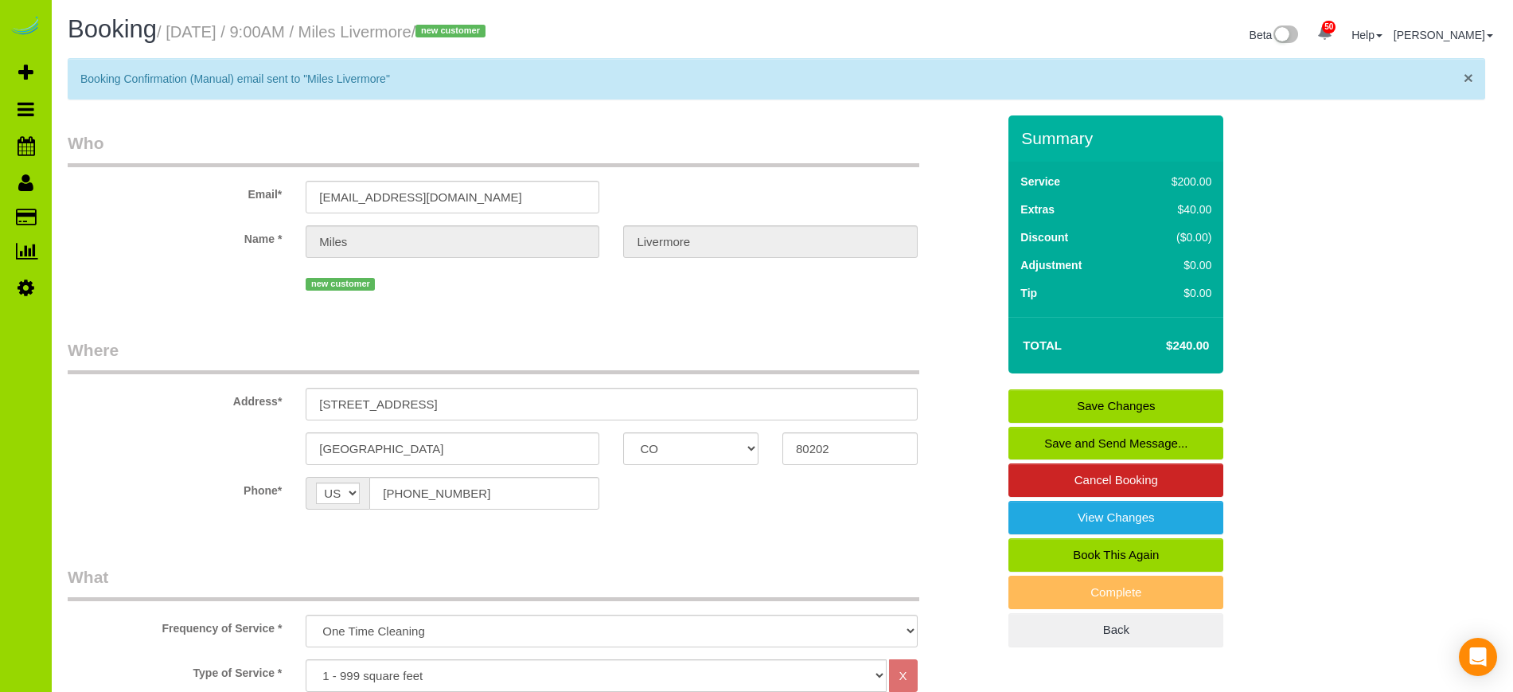
click at [1467, 81] on span "×" at bounding box center [1469, 77] width 10 height 18
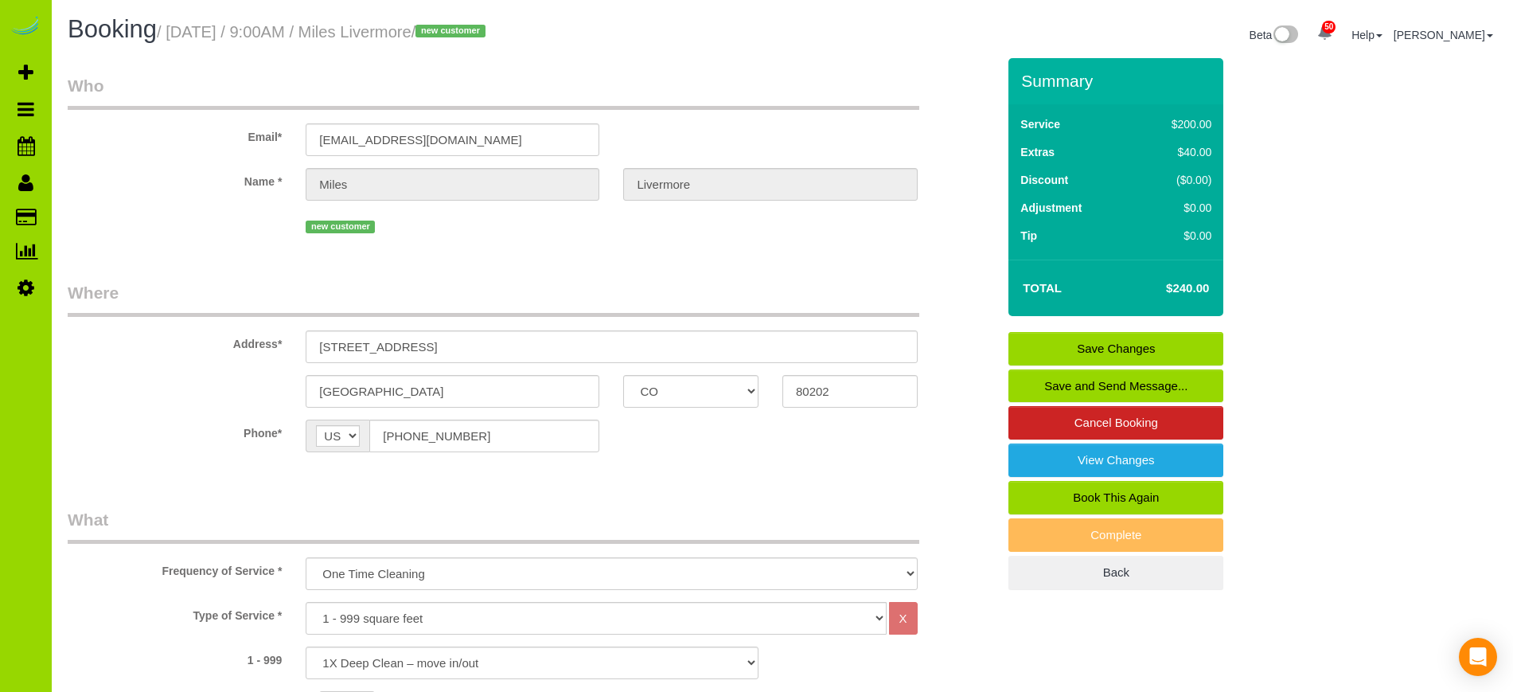
click at [233, 242] on fieldset "Who Email* miles.livermore@gmail.com Name * Miles Livermore new customer" at bounding box center [532, 161] width 929 height 175
